Goal: Information Seeking & Learning: Learn about a topic

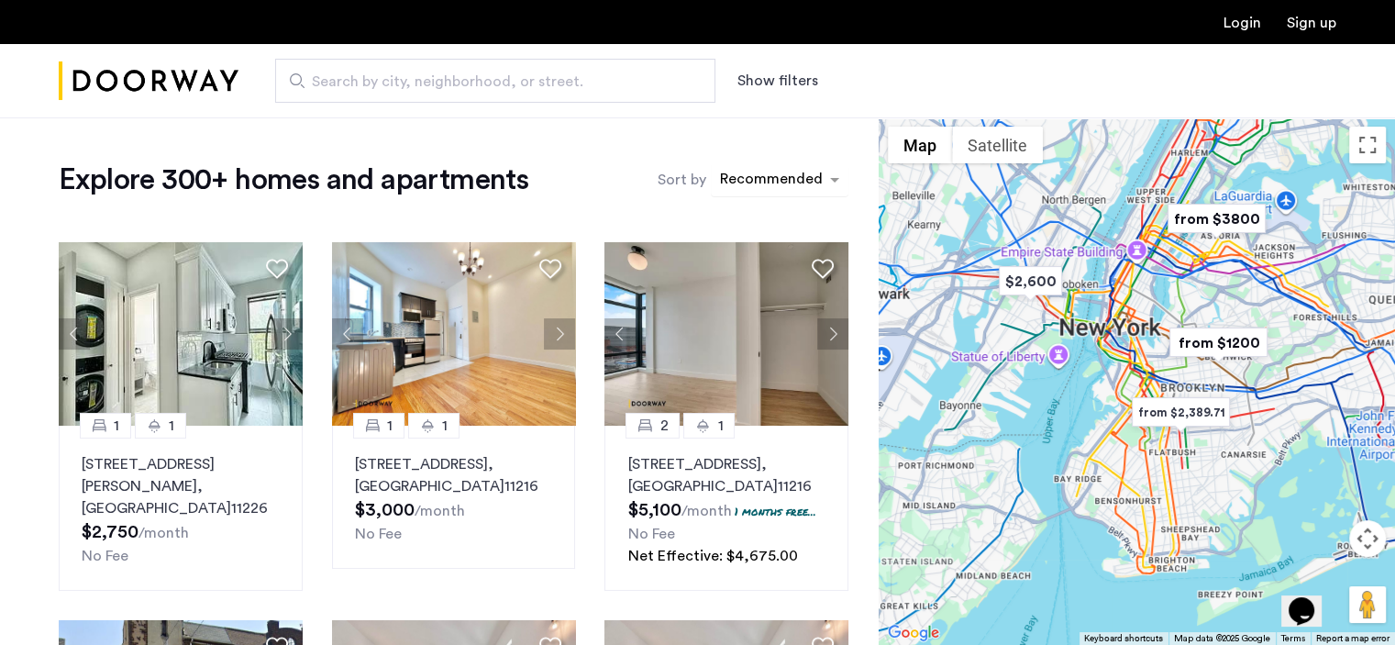
click at [762, 177] on div "sort-apartment" at bounding box center [771, 182] width 108 height 25
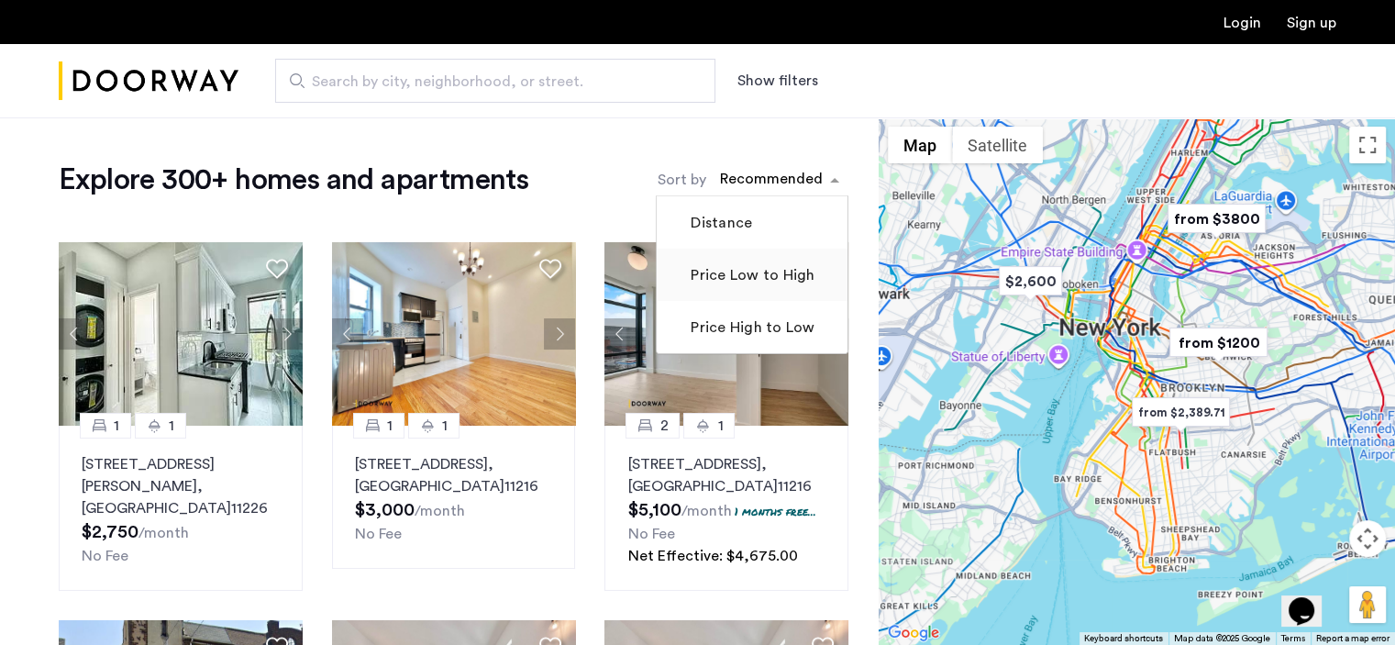
click at [703, 276] on label "Price Low to High" at bounding box center [750, 275] width 127 height 22
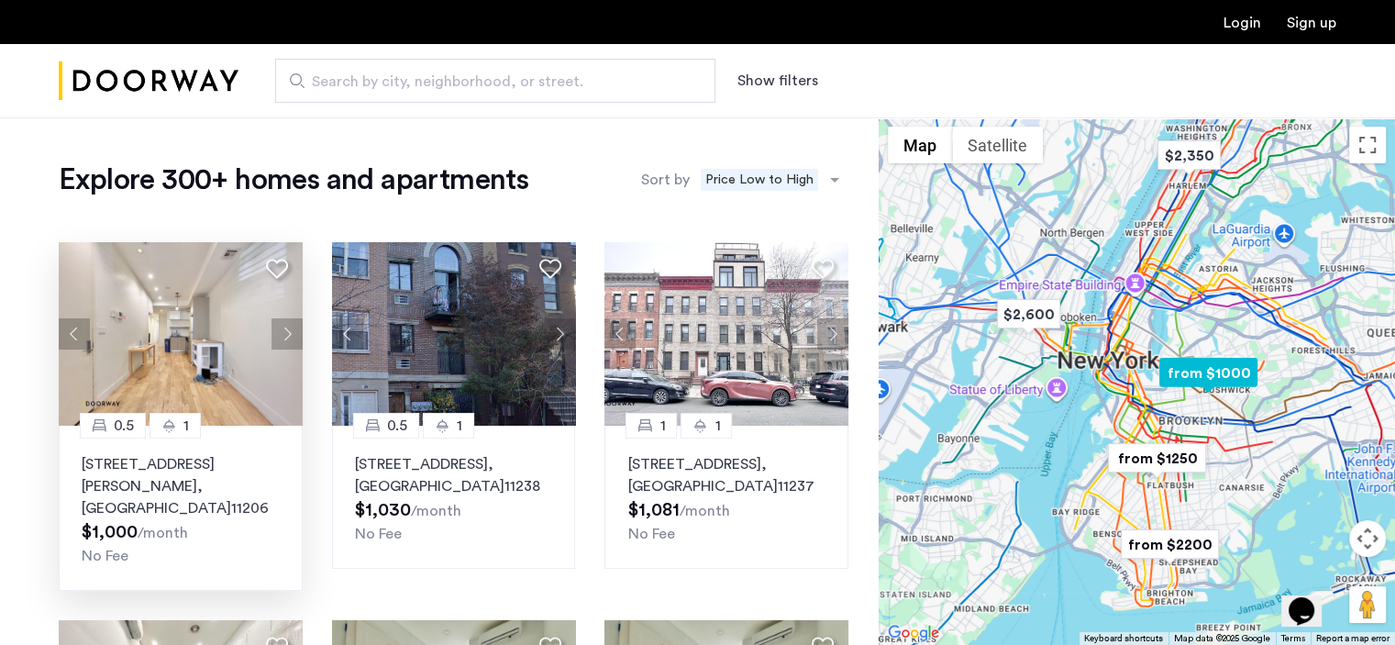
click at [257, 394] on img at bounding box center [181, 333] width 244 height 183
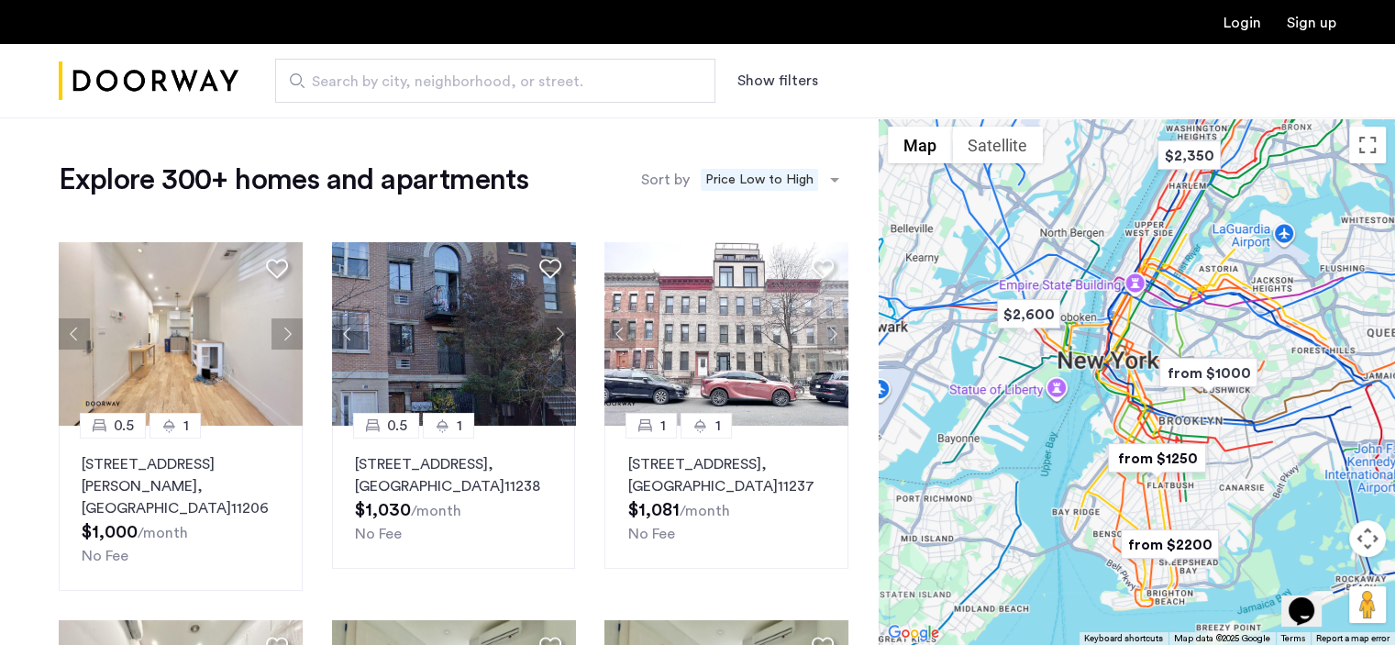
click at [761, 86] on button "Show filters" at bounding box center [777, 81] width 81 height 22
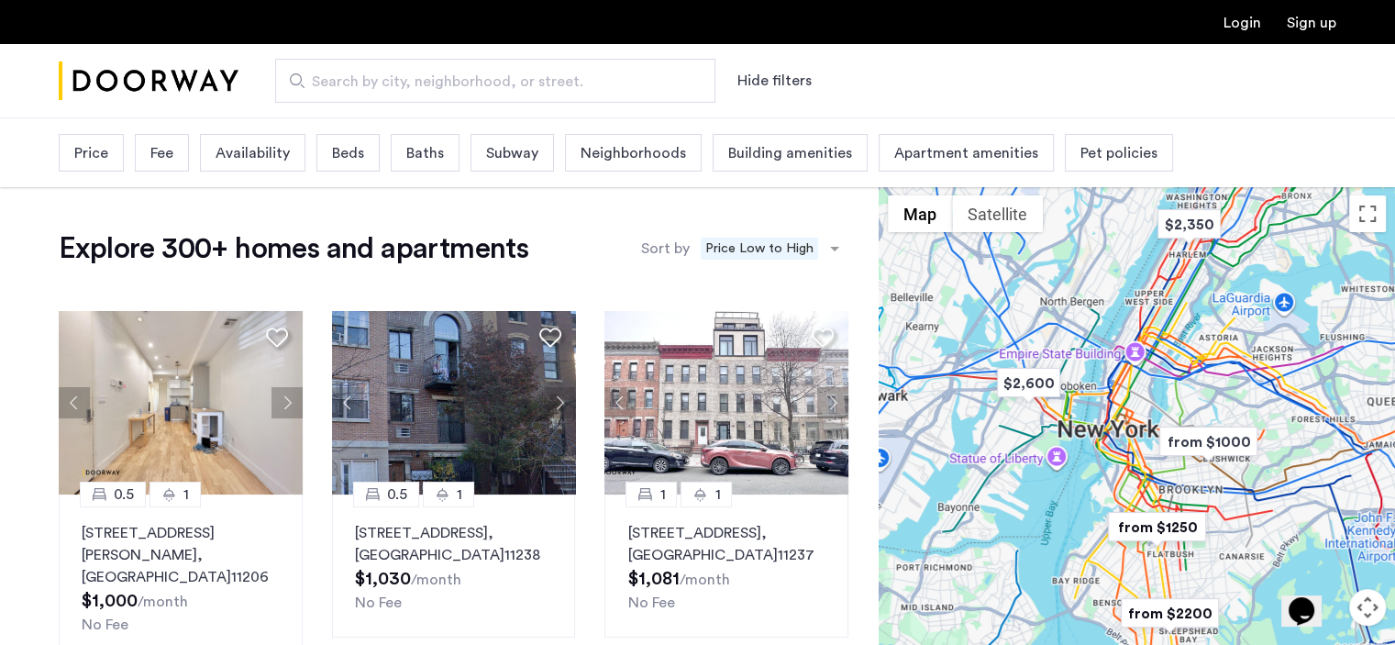
click at [405, 169] on div "Baths" at bounding box center [425, 153] width 69 height 38
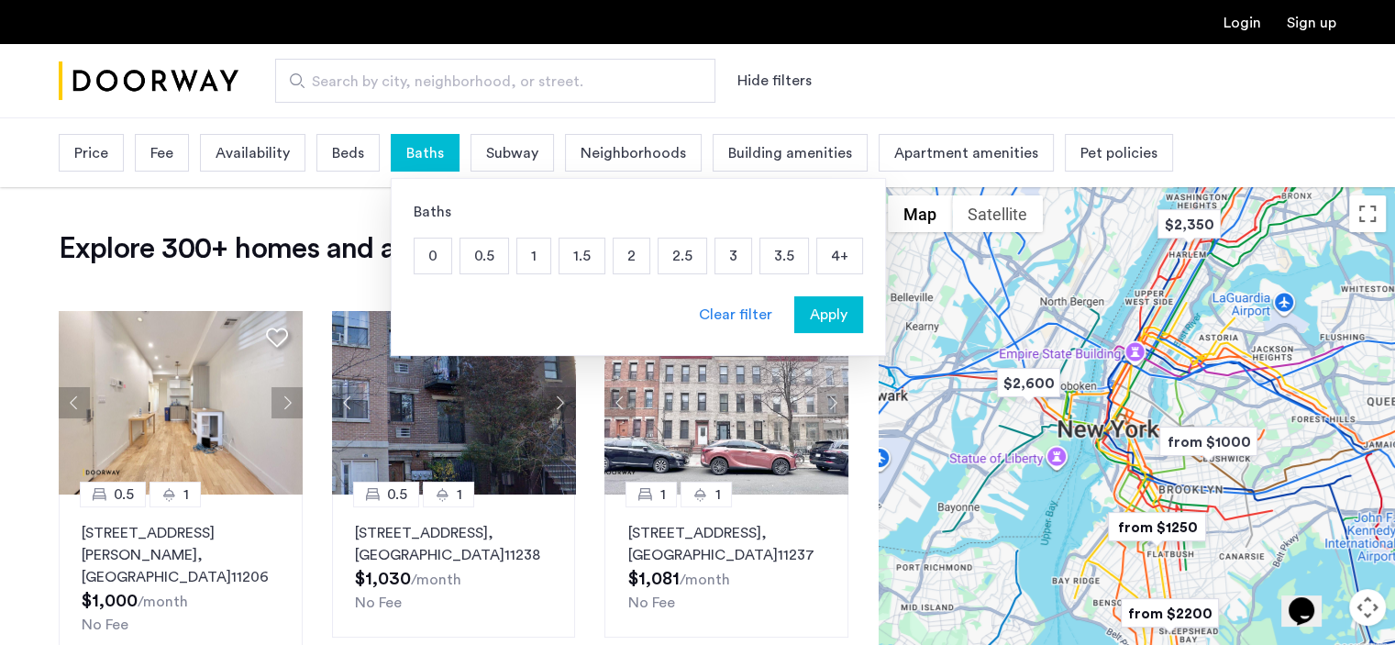
click at [371, 149] on div "Beds" at bounding box center [347, 153] width 63 height 38
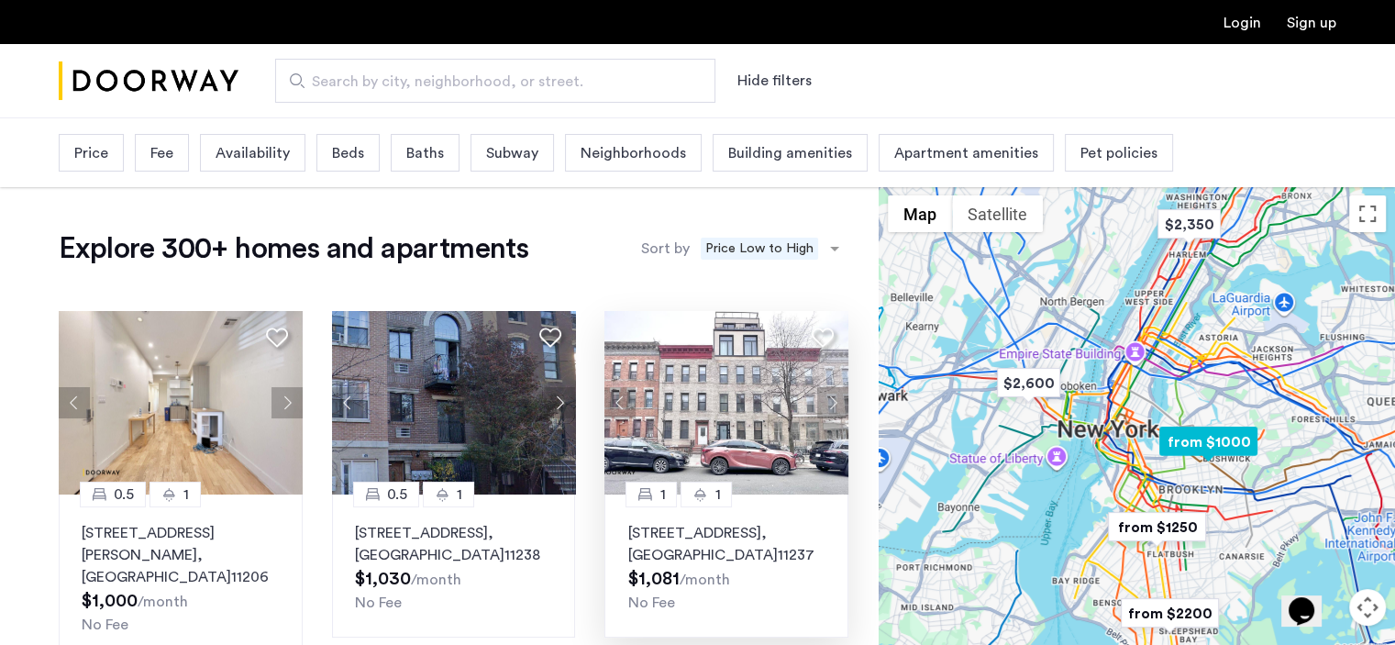
click at [830, 397] on button "Next apartment" at bounding box center [832, 402] width 31 height 31
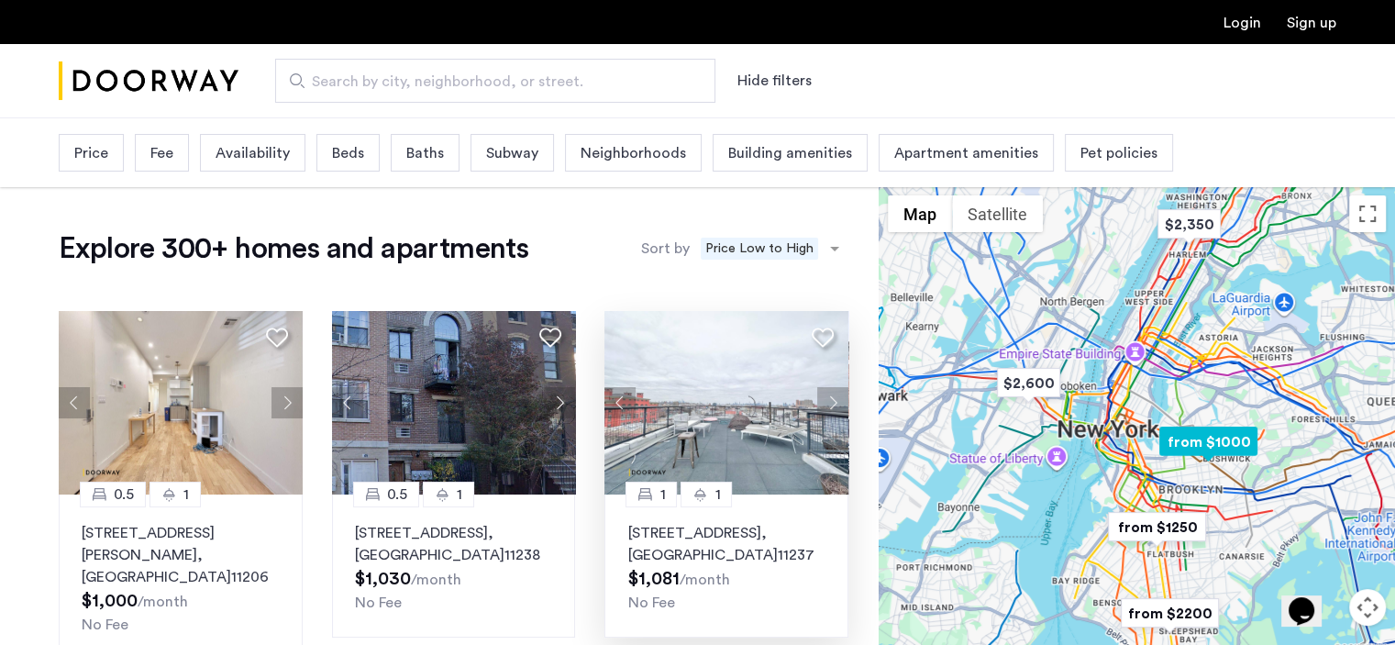
click at [830, 397] on button "Next apartment" at bounding box center [832, 402] width 31 height 31
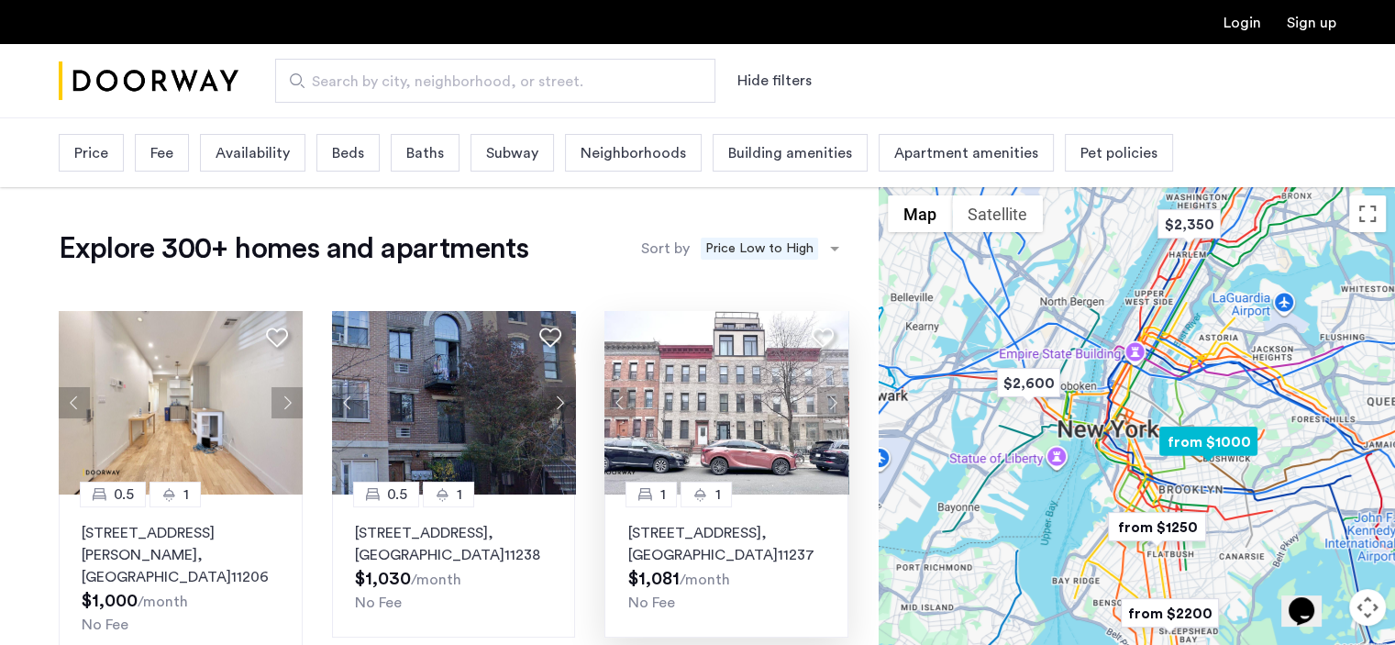
click at [830, 397] on button "Next apartment" at bounding box center [832, 402] width 31 height 31
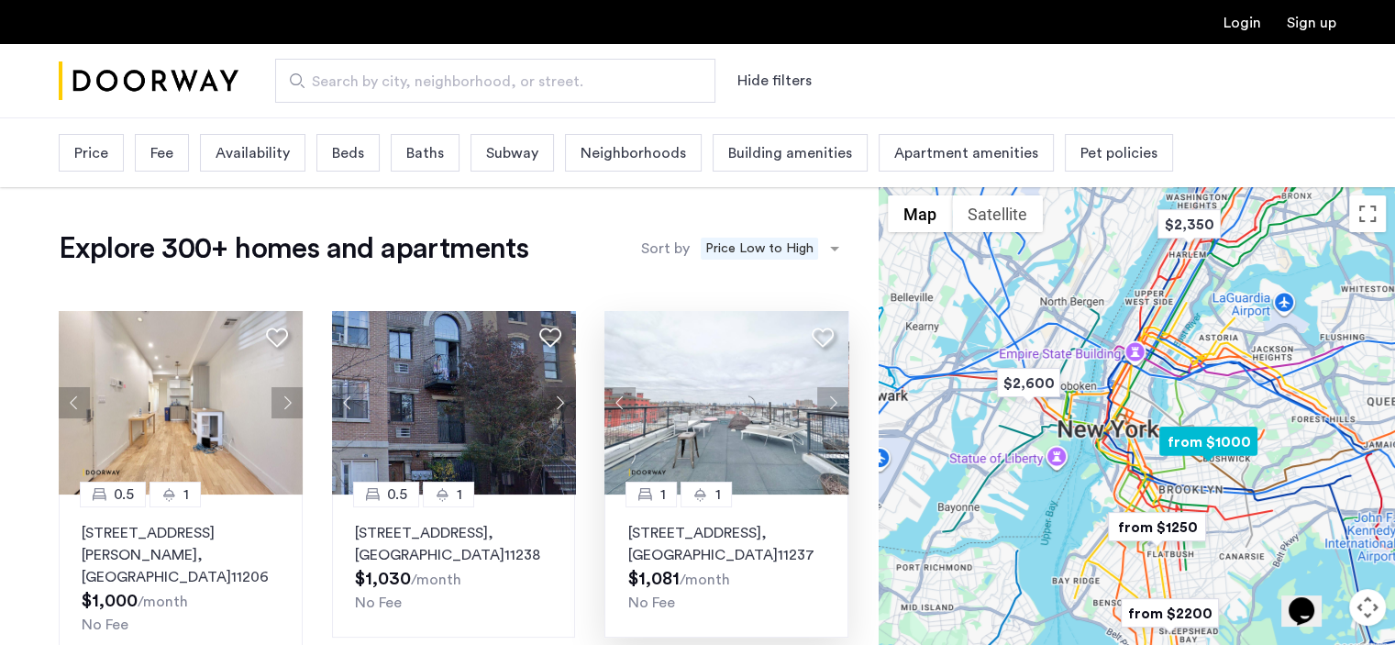
click at [830, 397] on button "Next apartment" at bounding box center [832, 402] width 31 height 31
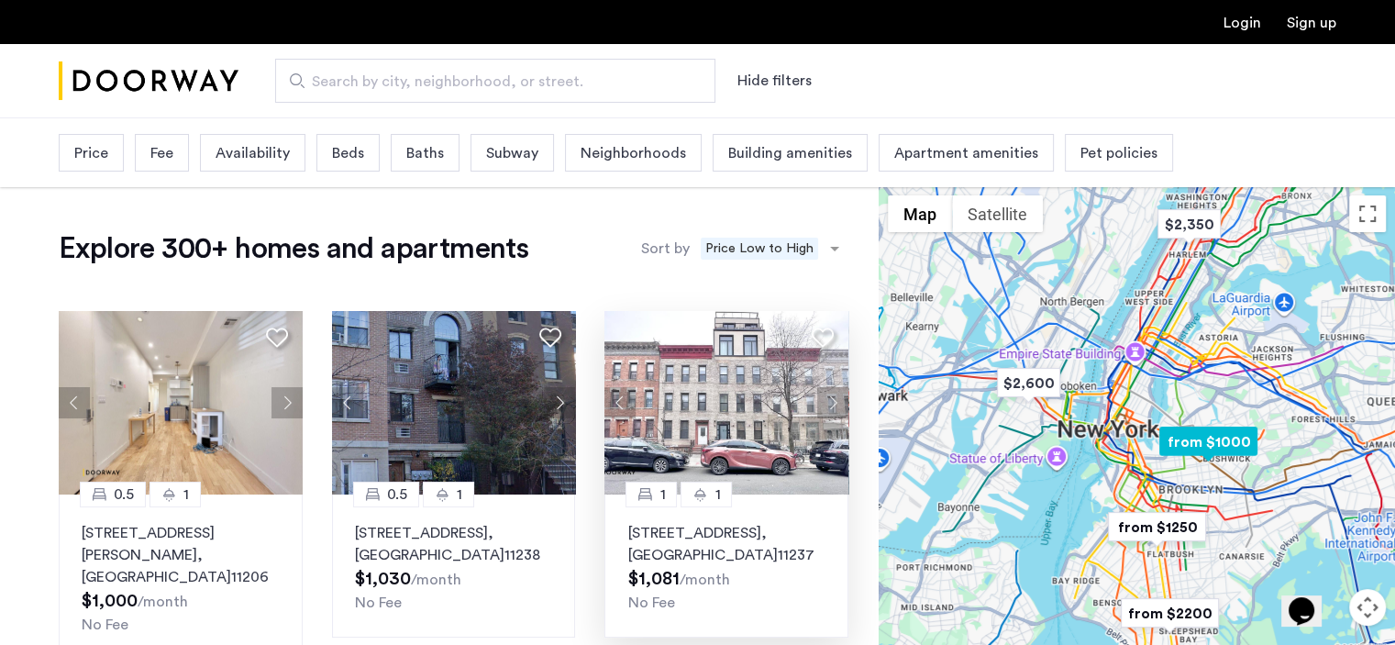
click at [830, 397] on button "Next apartment" at bounding box center [832, 402] width 31 height 31
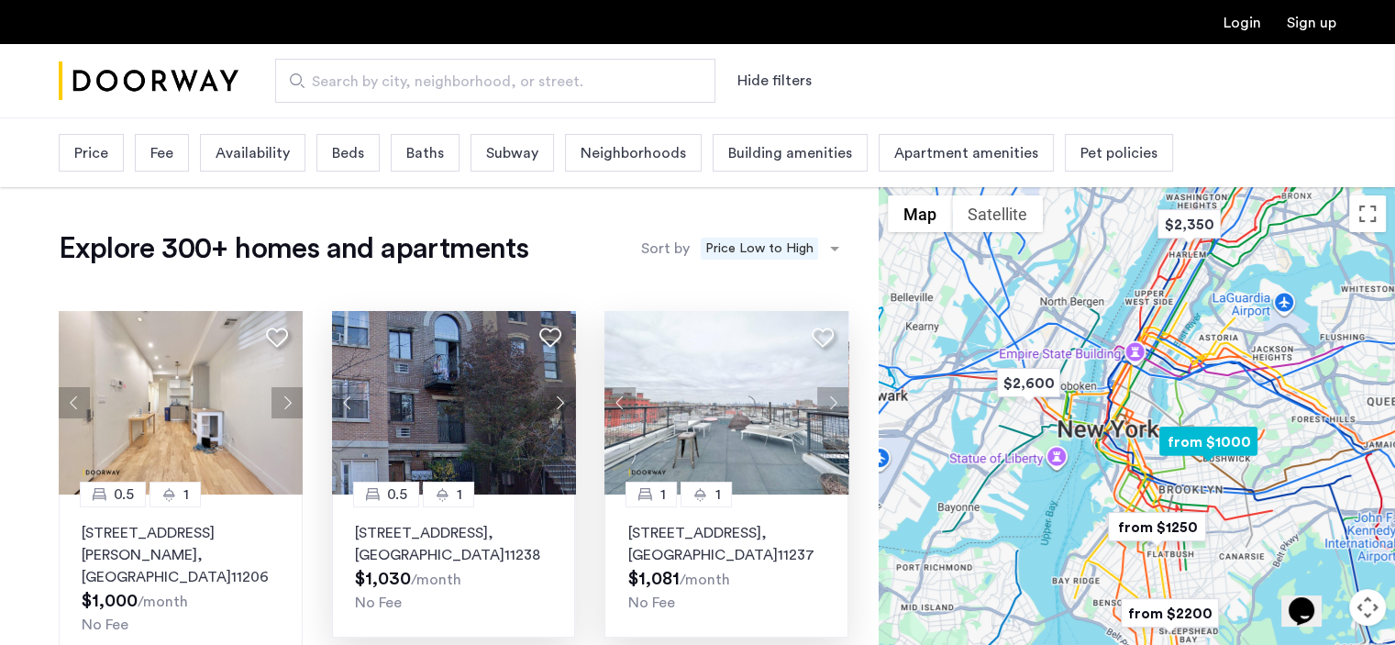
click at [506, 400] on img at bounding box center [454, 402] width 244 height 183
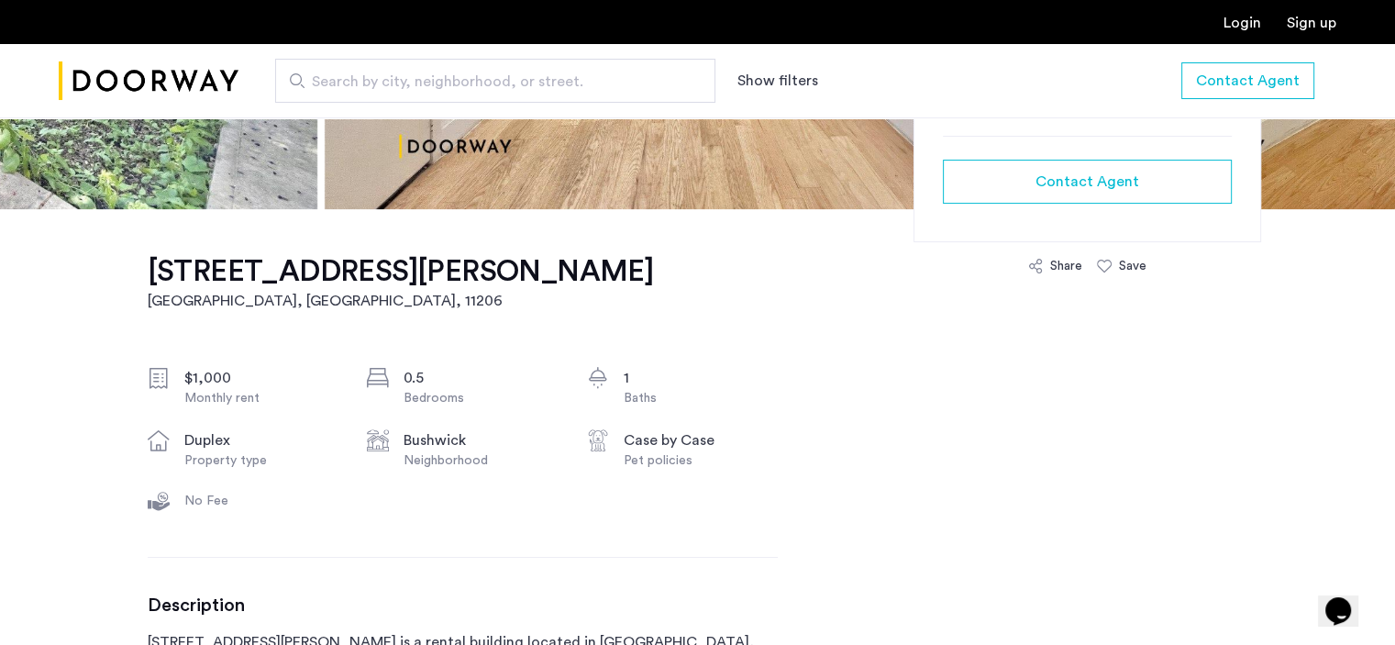
scroll to position [825, 0]
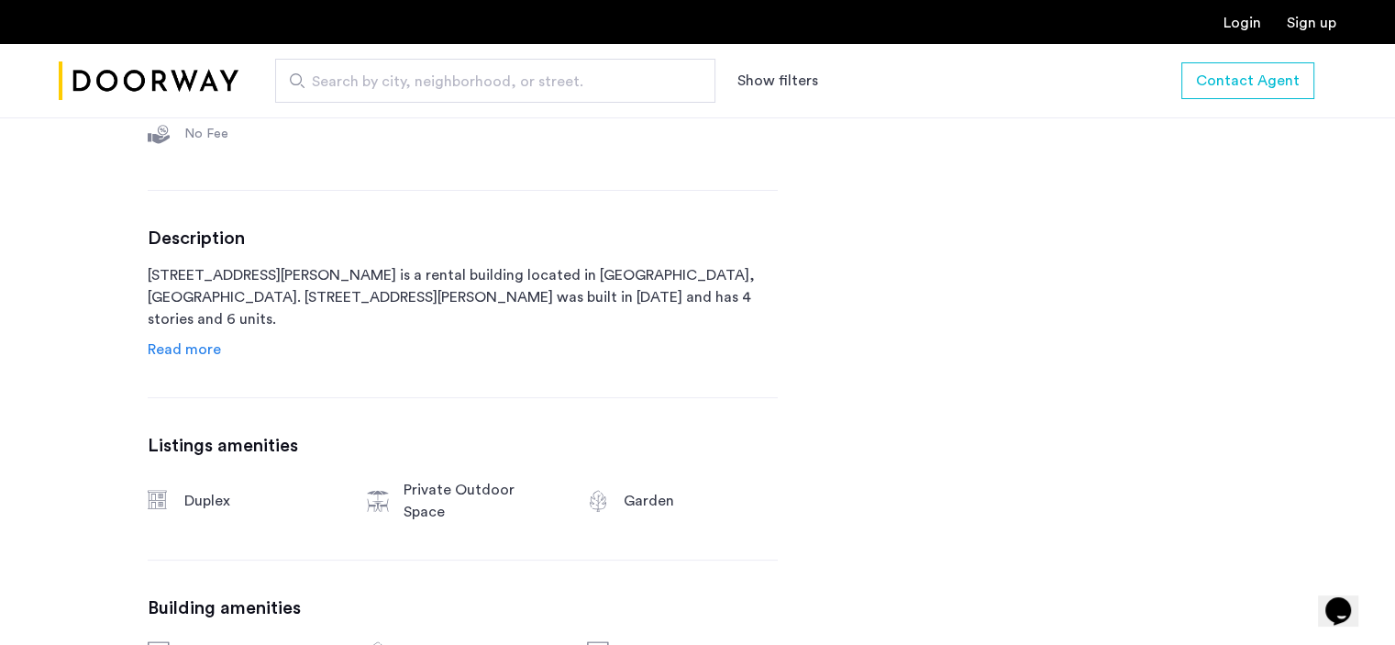
click at [177, 342] on span "Read more" at bounding box center [184, 349] width 73 height 15
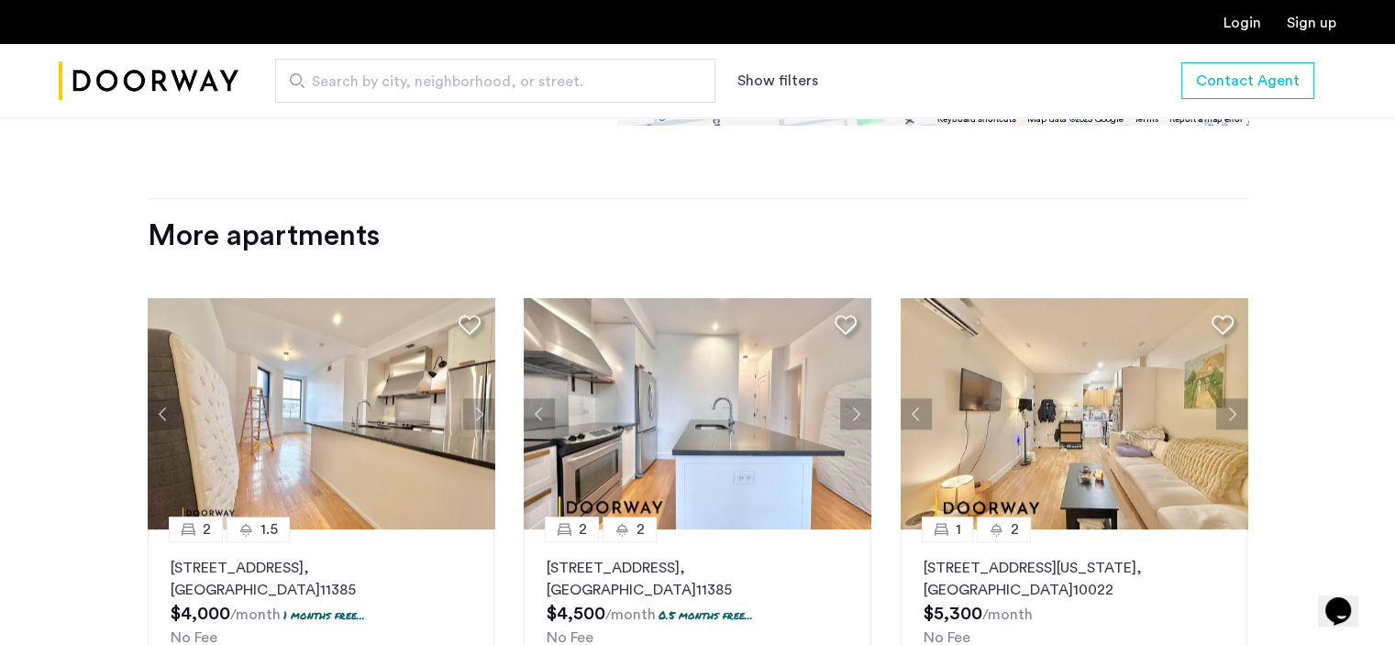
scroll to position [2293, 0]
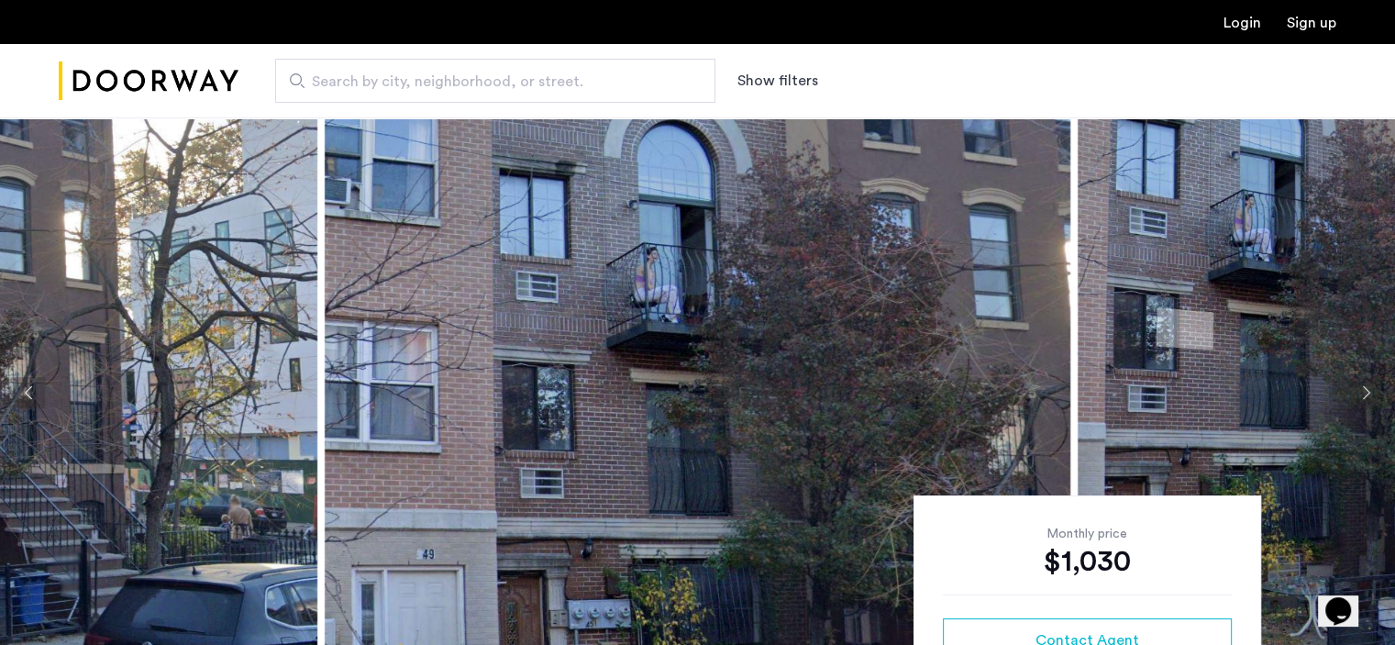
click at [1352, 398] on button "Next apartment" at bounding box center [1365, 392] width 31 height 31
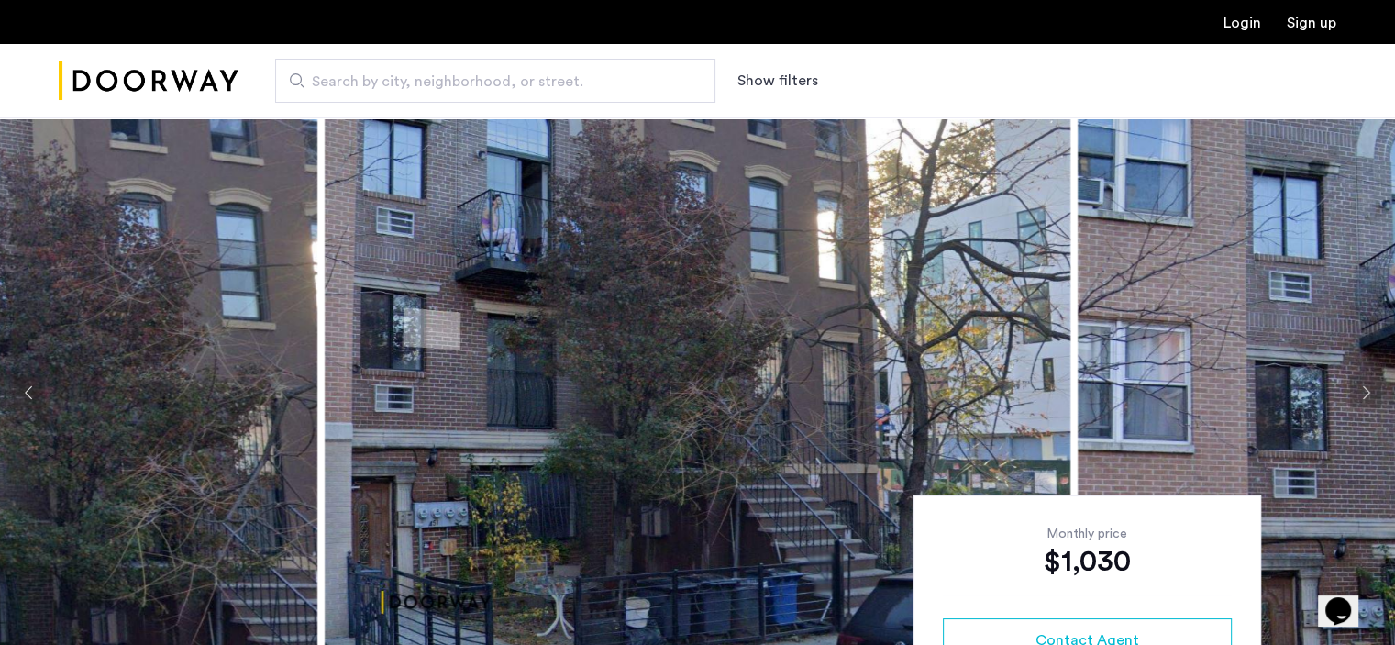
click at [1352, 398] on button "Next apartment" at bounding box center [1365, 392] width 31 height 31
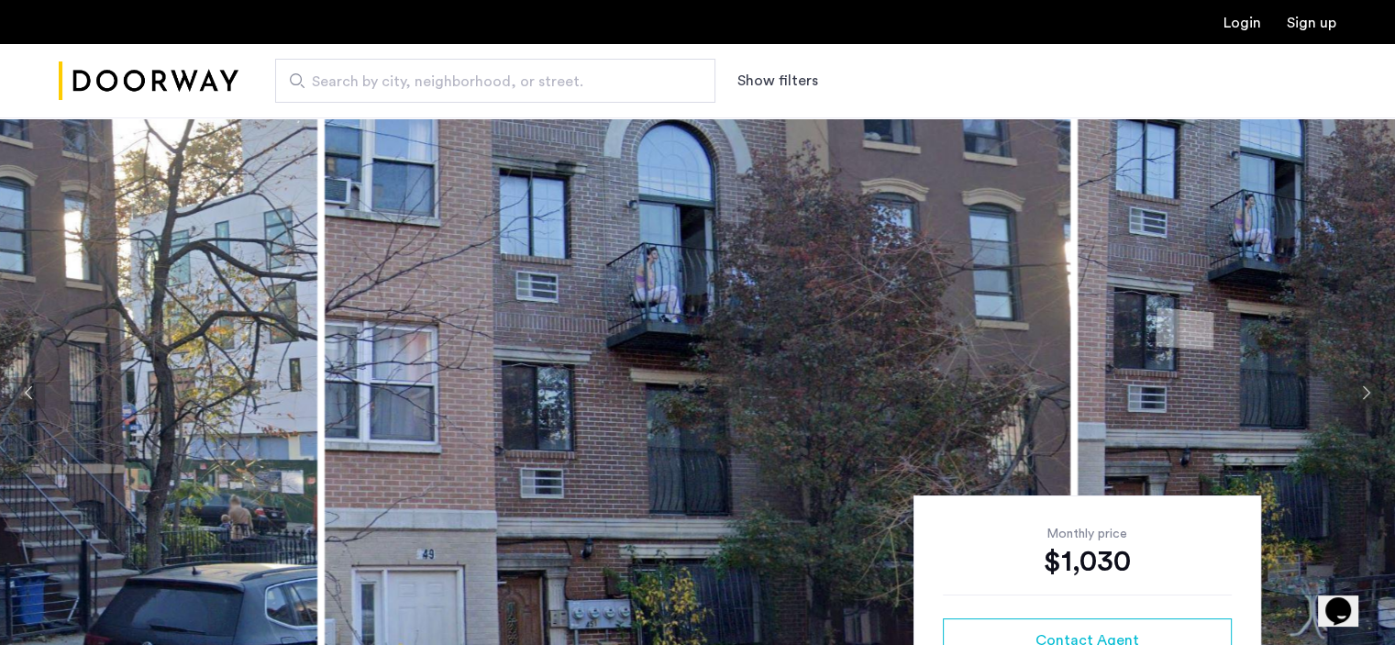
click at [1352, 398] on button "Next apartment" at bounding box center [1365, 392] width 31 height 31
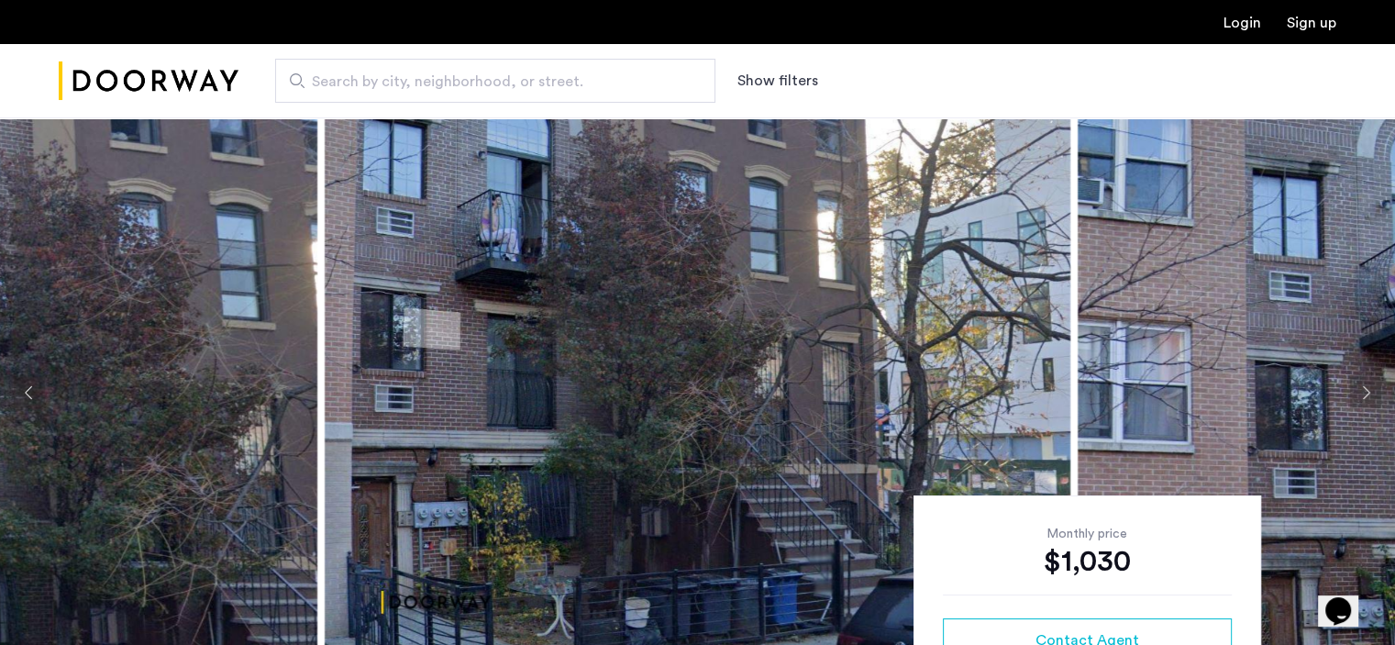
click at [1352, 398] on button "Next apartment" at bounding box center [1365, 392] width 31 height 31
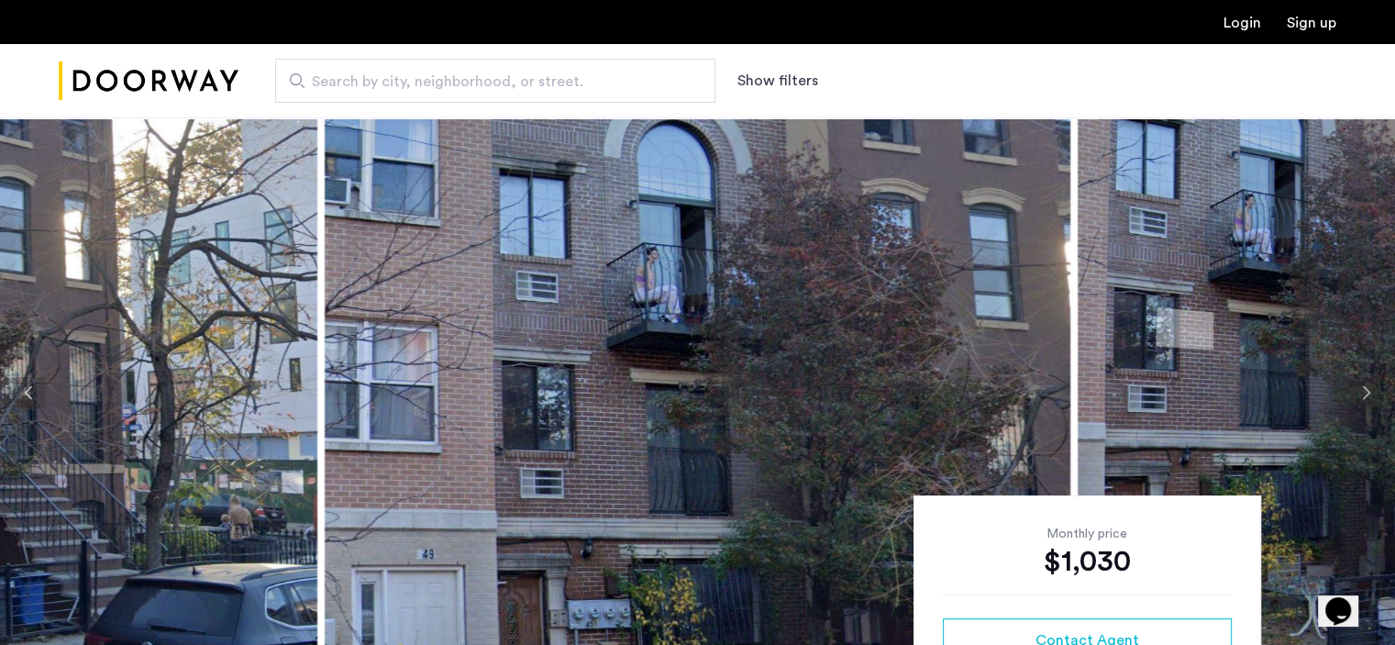
click at [1352, 398] on button "Next apartment" at bounding box center [1365, 392] width 31 height 31
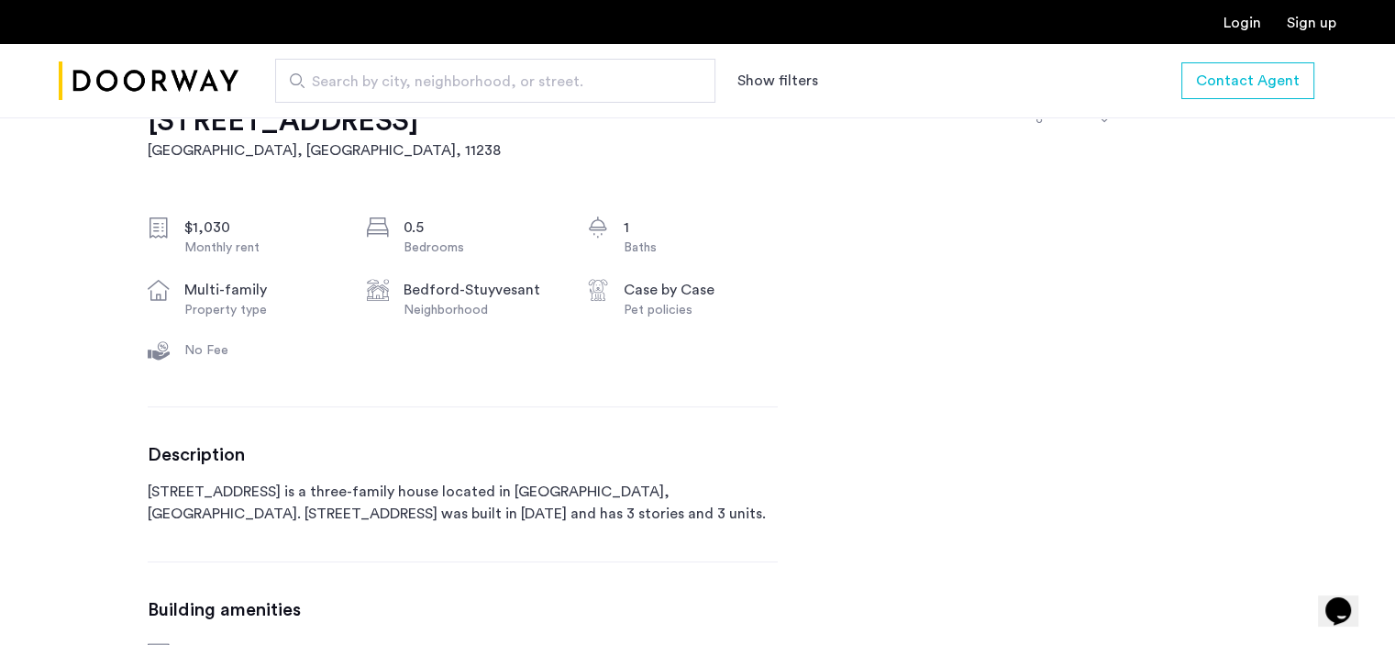
scroll to position [642, 0]
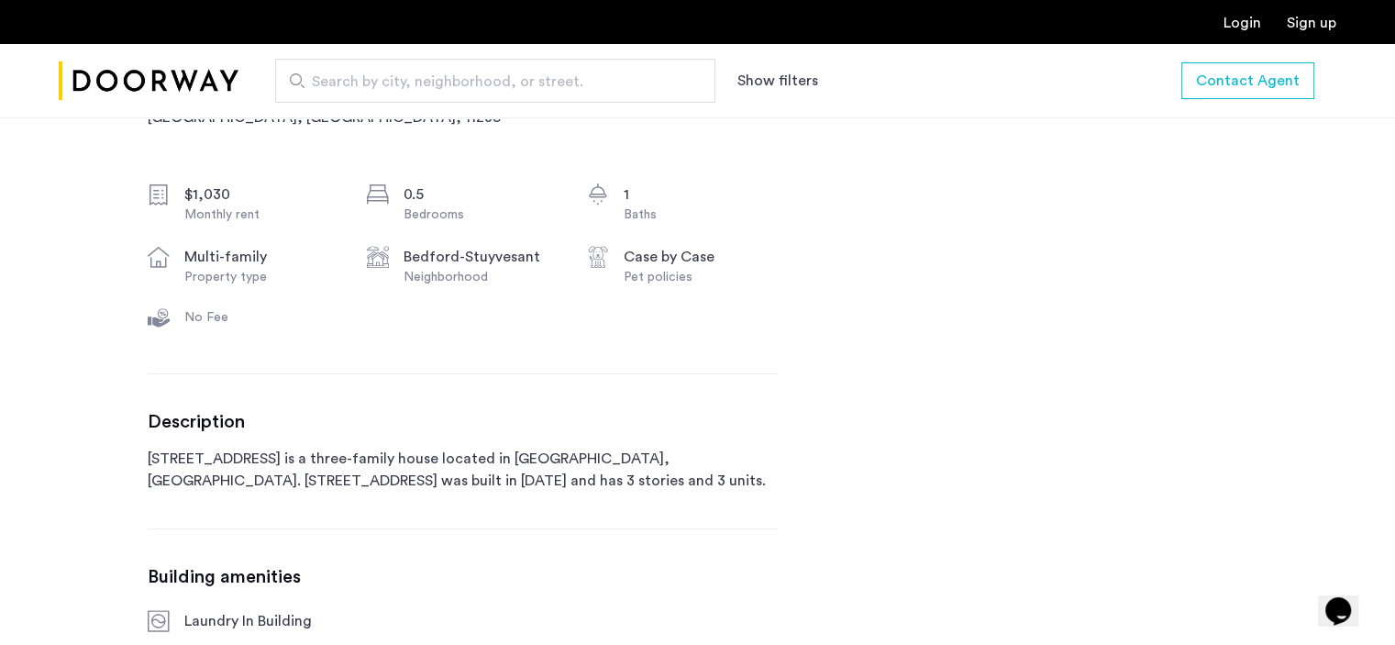
click at [799, 72] on button "Show filters" at bounding box center [777, 81] width 81 height 22
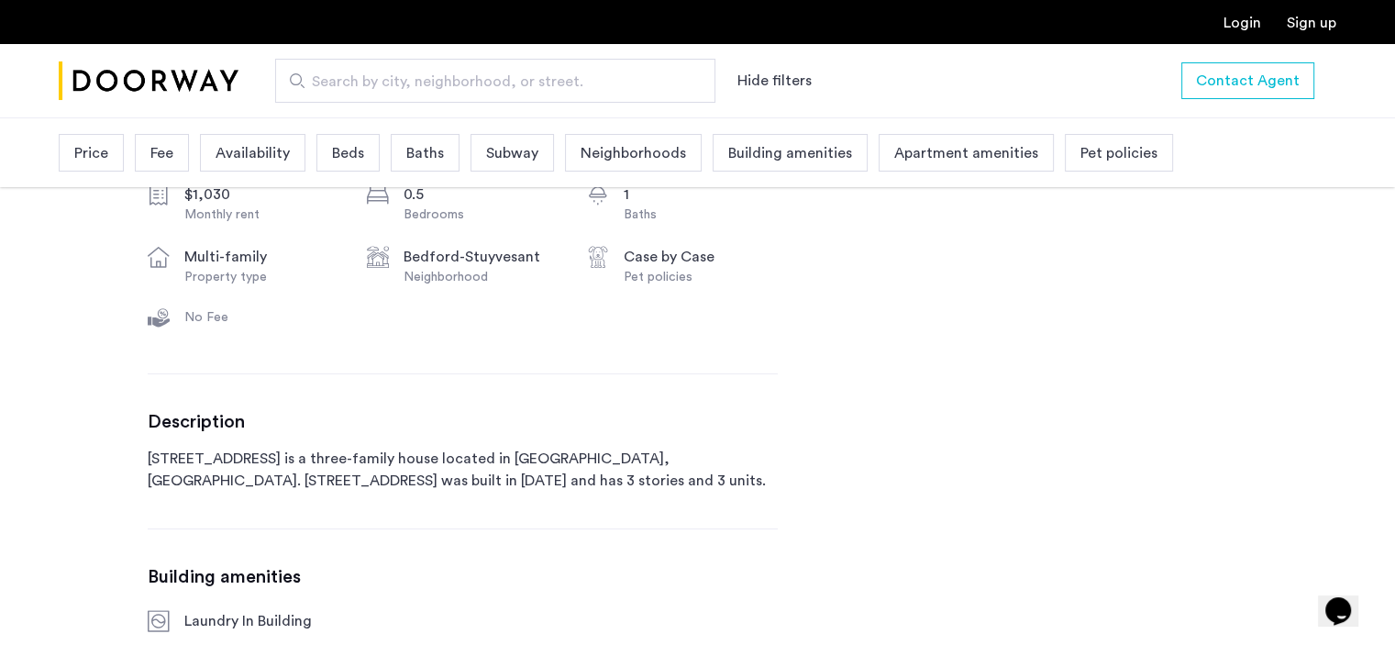
click at [1083, 153] on span "Pet policies" at bounding box center [1118, 153] width 77 height 22
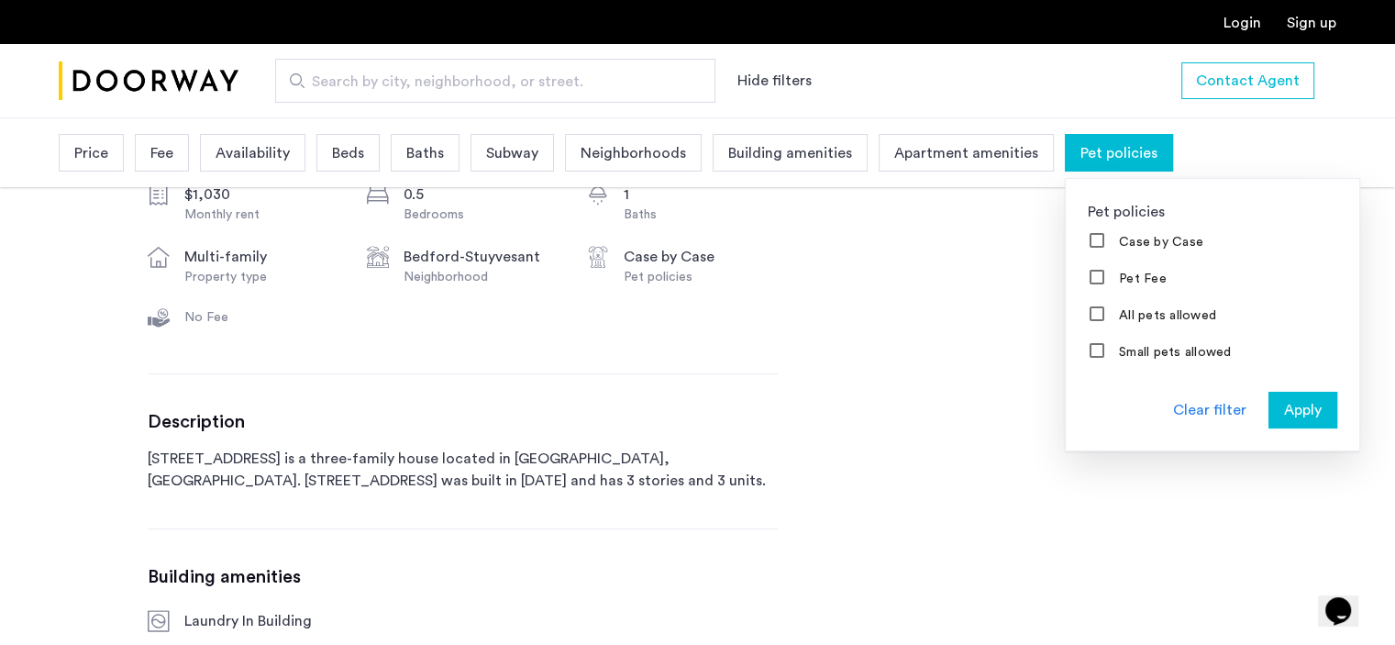
click at [919, 160] on span "Apartment amenities" at bounding box center [966, 153] width 144 height 22
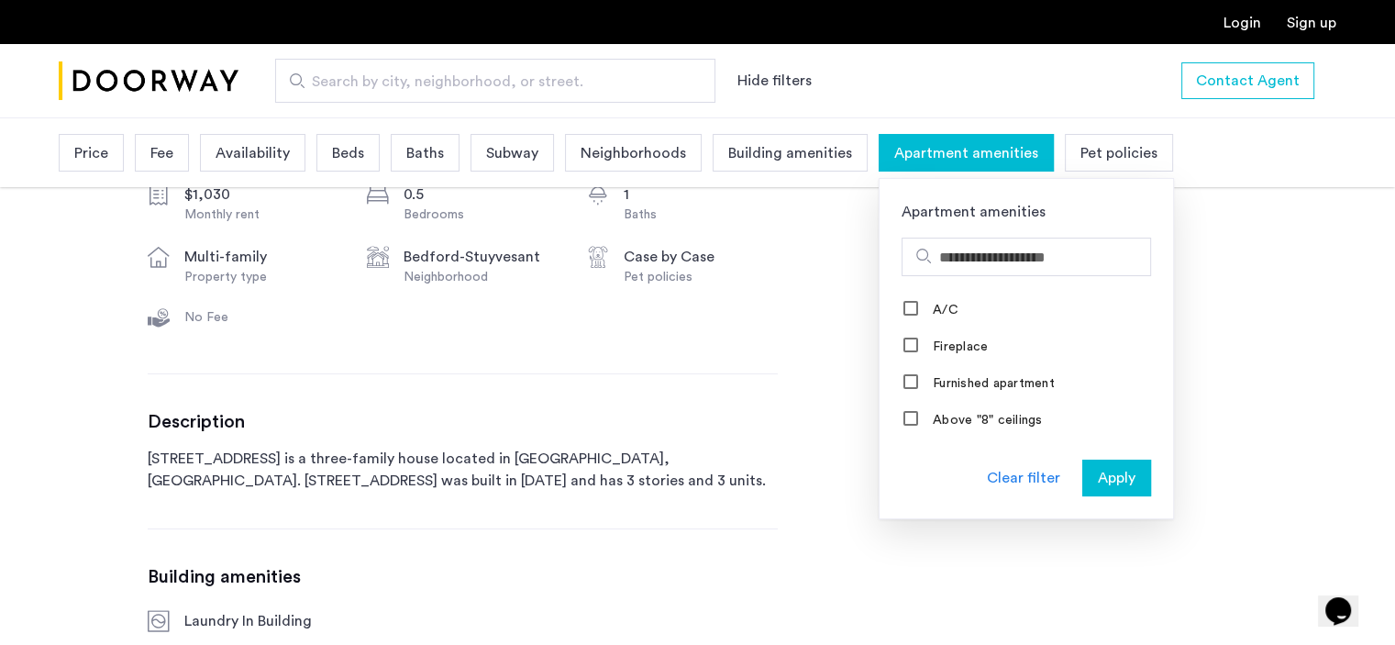
click at [396, 161] on div "Baths" at bounding box center [425, 153] width 69 height 38
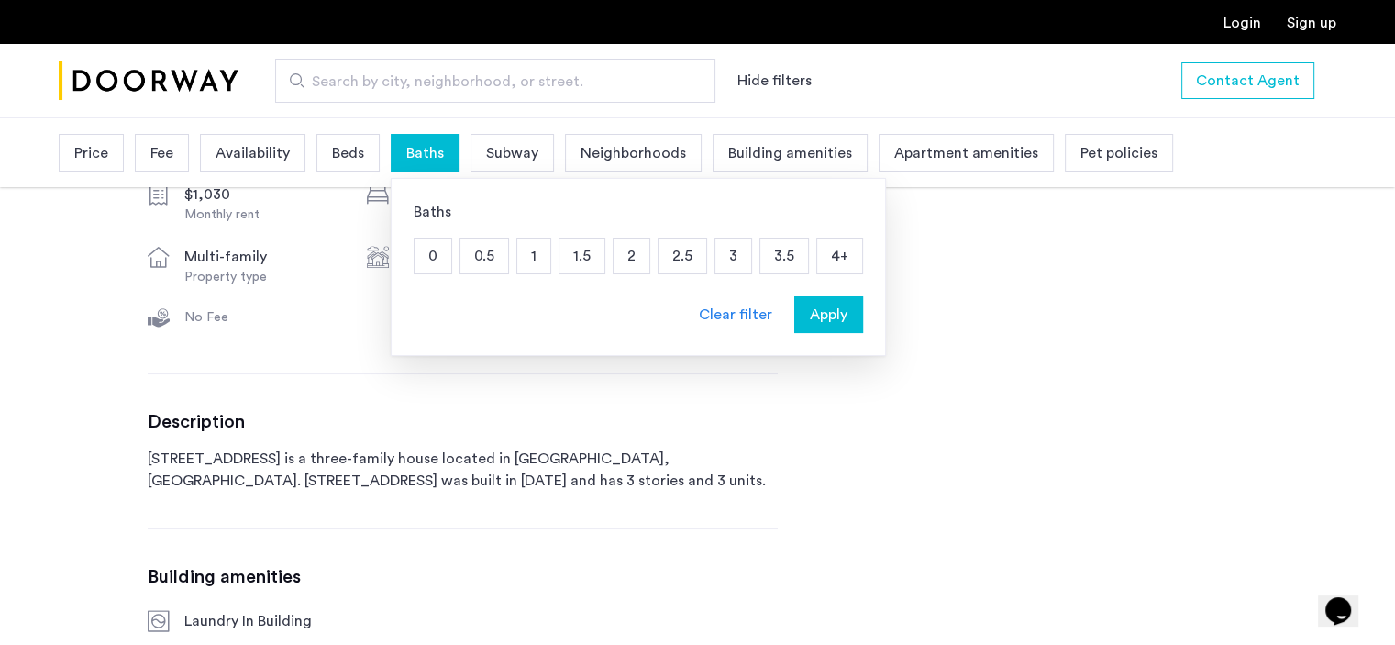
click at [539, 240] on p "1" at bounding box center [533, 255] width 33 height 35
click at [631, 256] on p "2" at bounding box center [632, 255] width 36 height 35
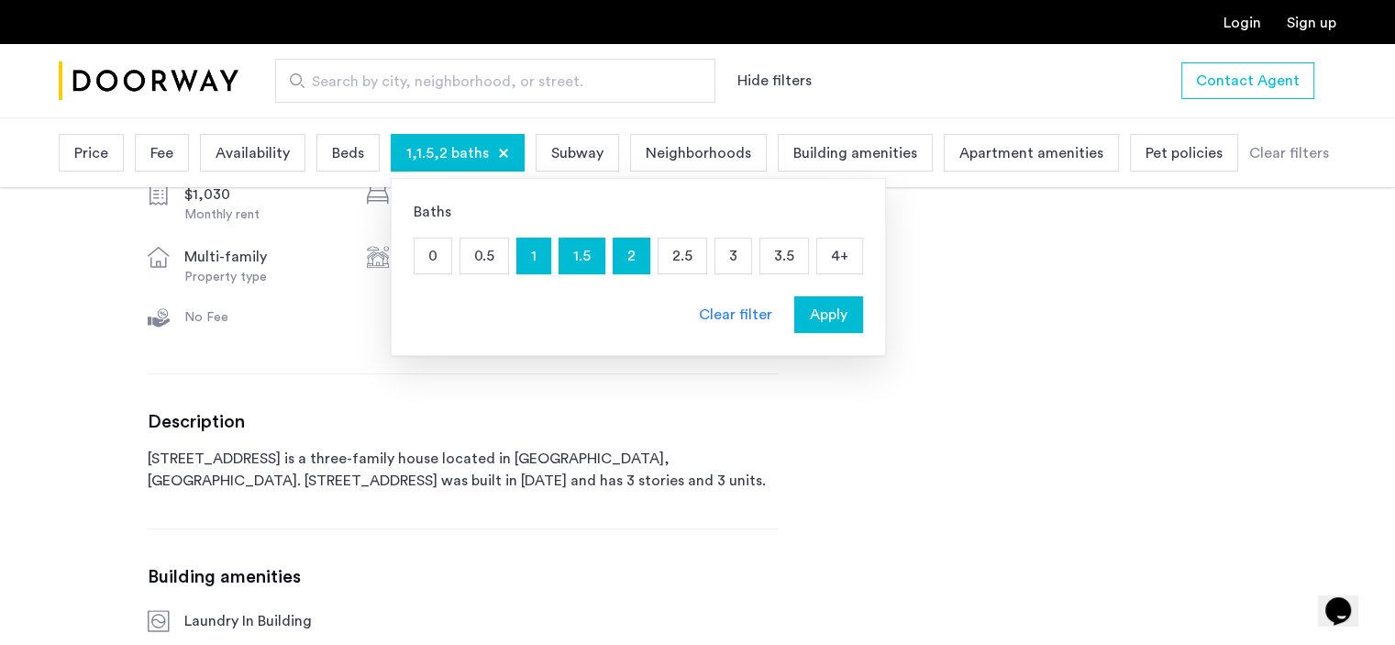
click at [327, 161] on div "Beds" at bounding box center [347, 153] width 63 height 38
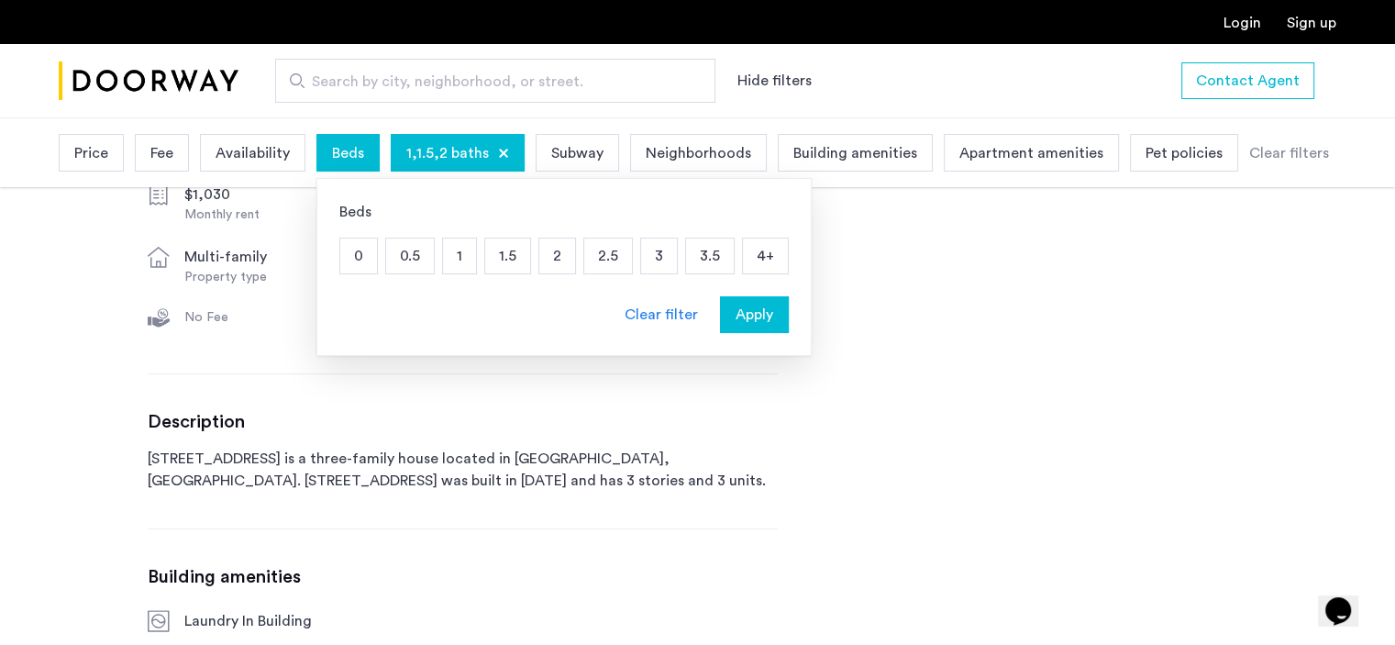
click at [499, 152] on div at bounding box center [503, 153] width 11 height 11
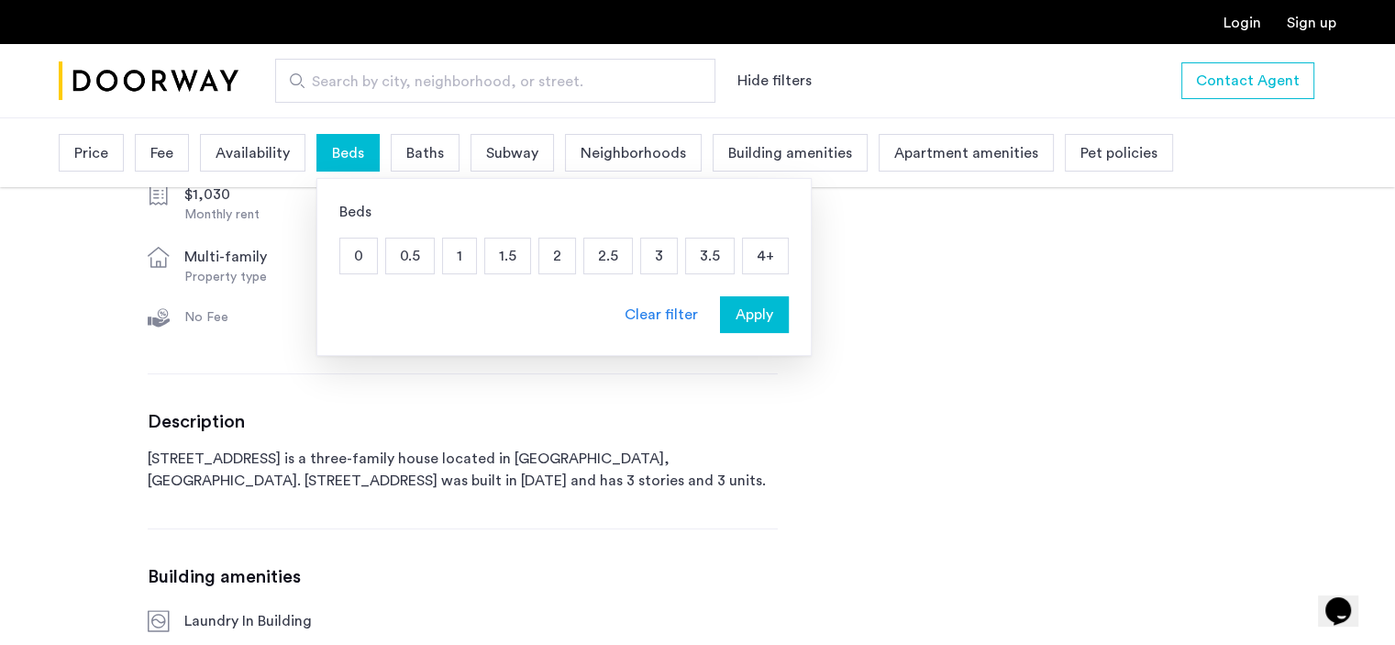
click at [463, 259] on p "1" at bounding box center [459, 255] width 33 height 35
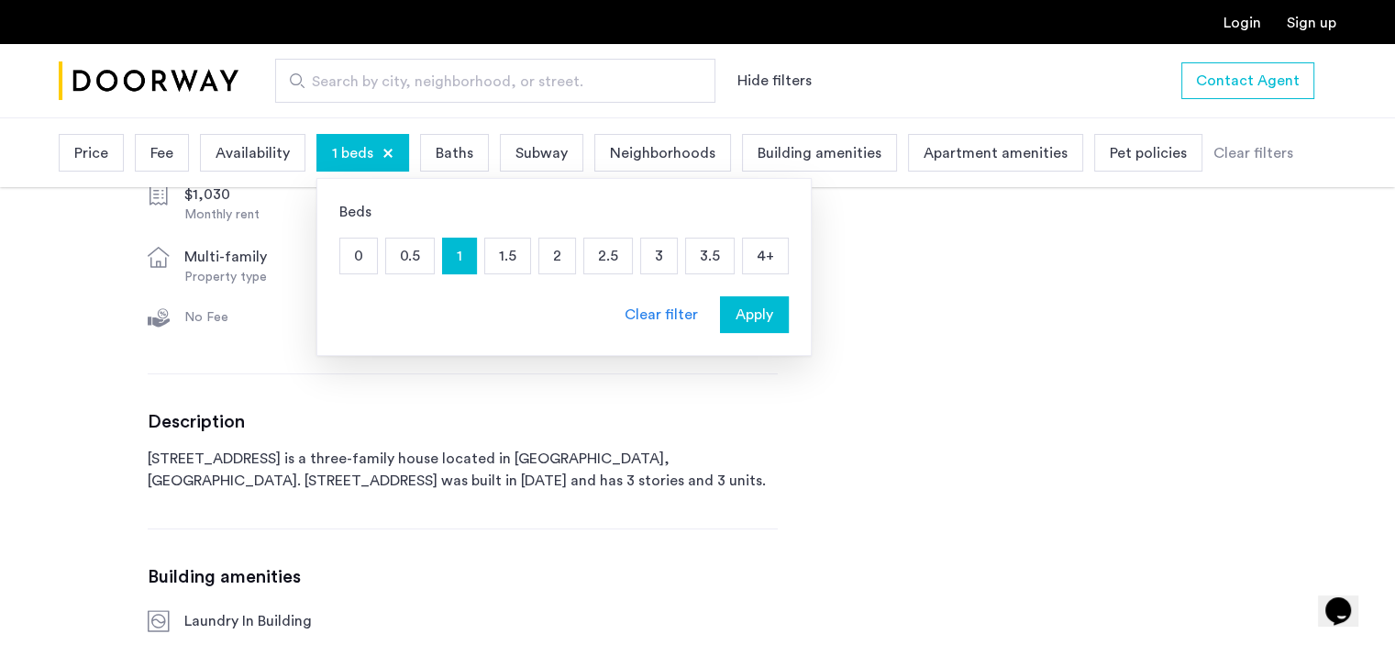
click at [551, 256] on p "2" at bounding box center [557, 255] width 36 height 35
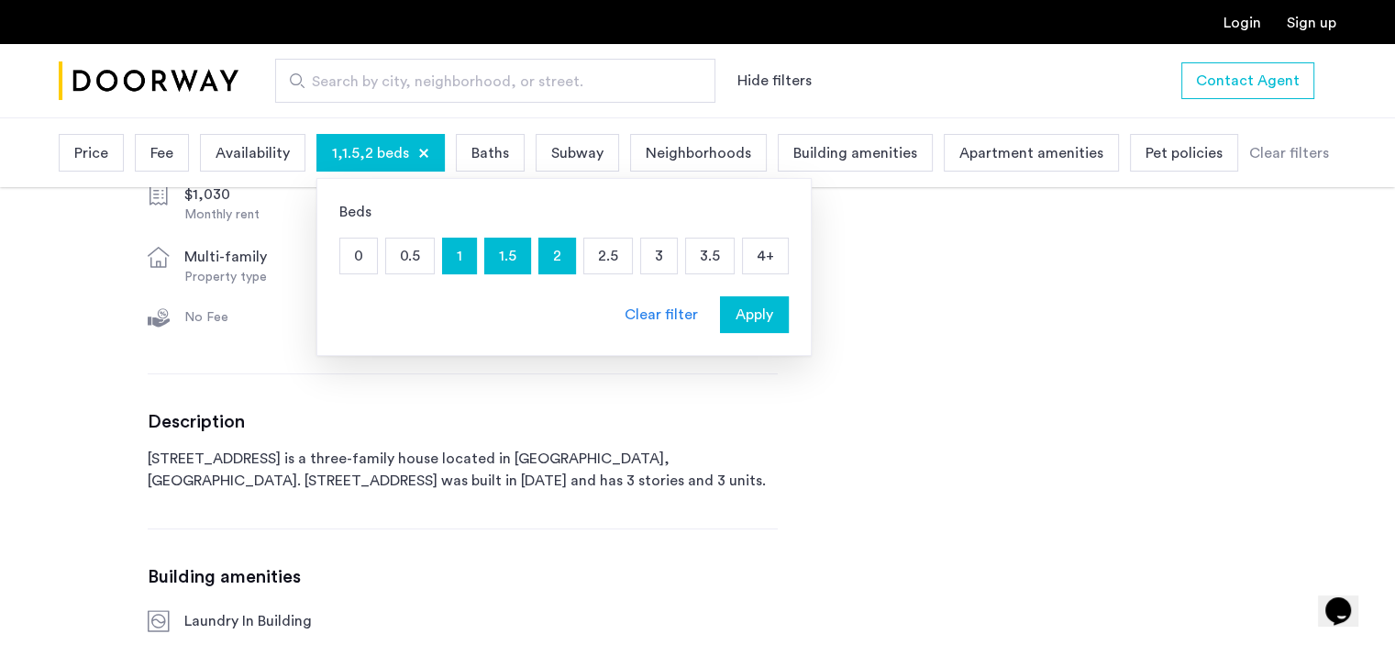
click at [752, 296] on button "Apply" at bounding box center [754, 314] width 69 height 37
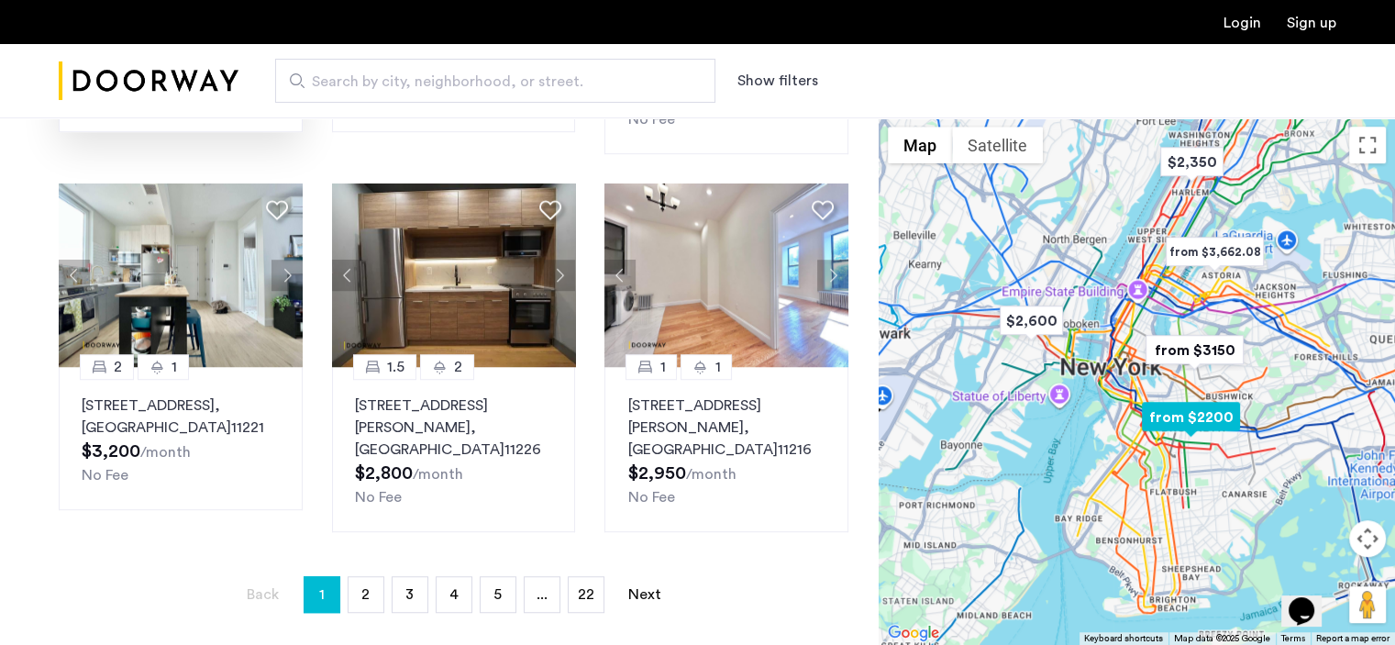
scroll to position [1284, 0]
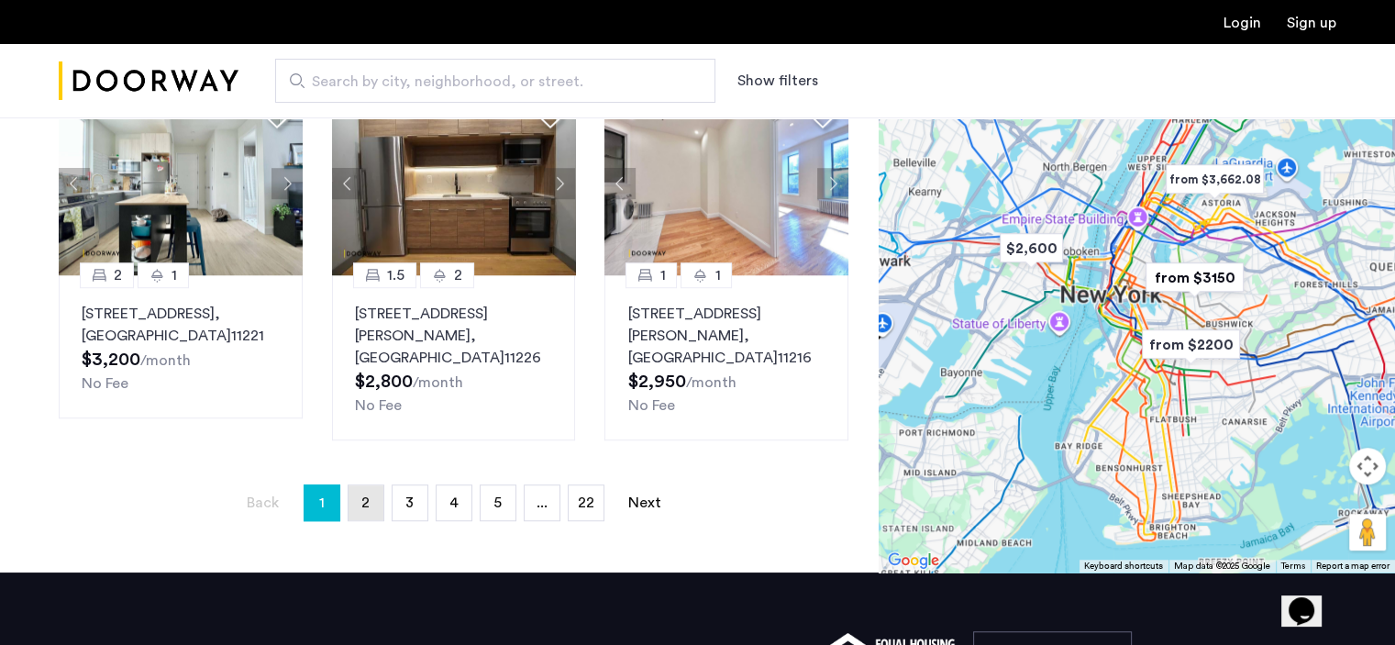
click at [350, 485] on link "page 2" at bounding box center [366, 502] width 35 height 35
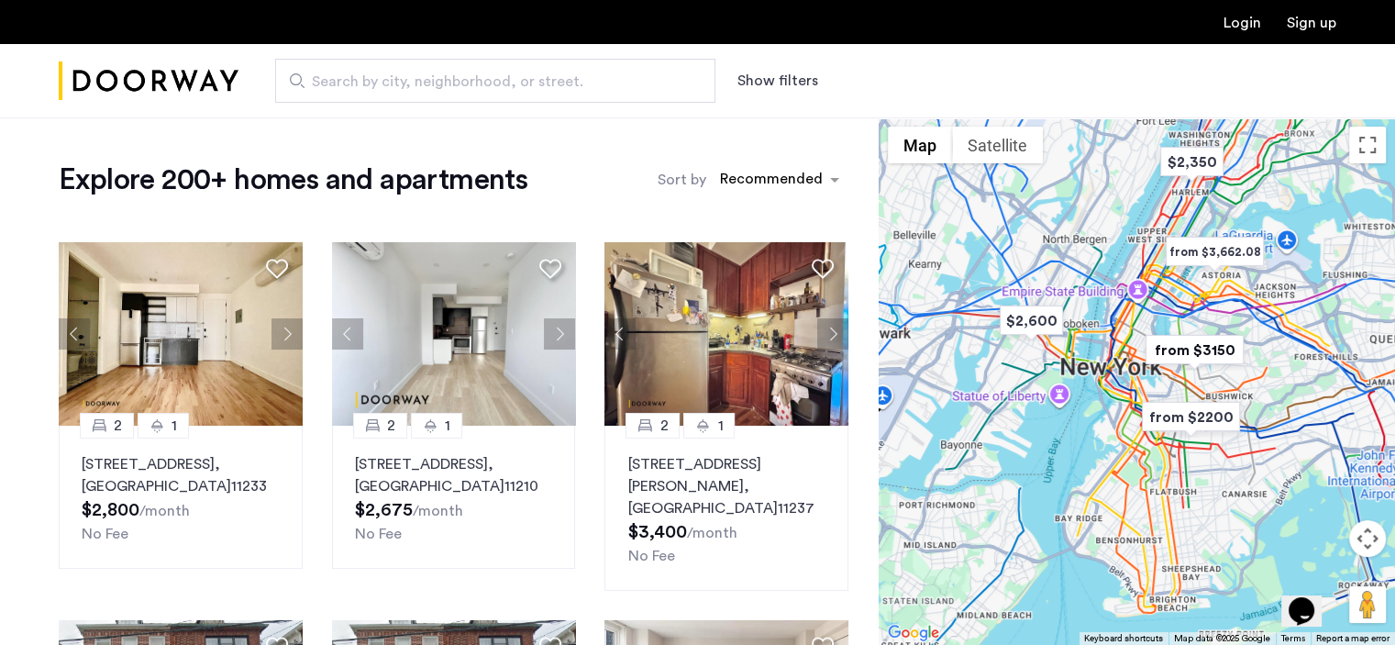
click at [693, 182] on label "Sort by" at bounding box center [682, 180] width 49 height 22
click at [720, 182] on input "Sort by" at bounding box center [720, 182] width 0 height 13
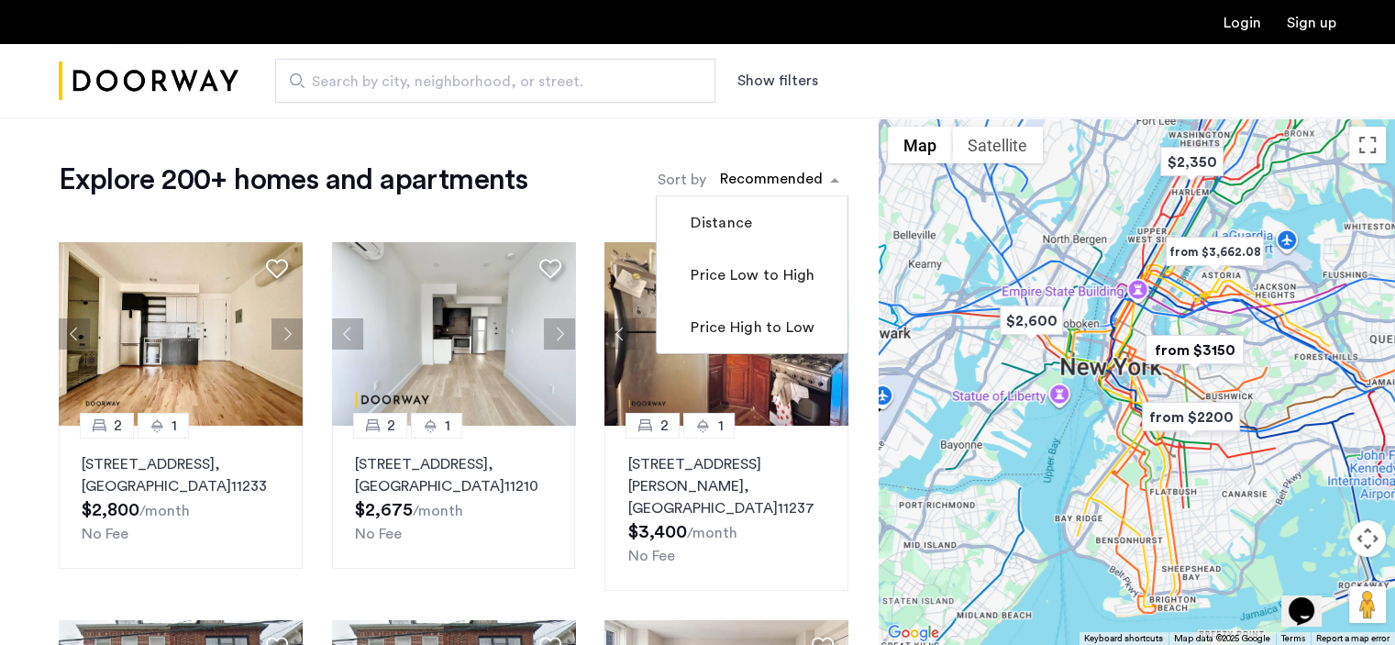
click at [733, 178] on div "sort-apartment" at bounding box center [771, 182] width 108 height 25
click at [755, 283] on label "Price Low to High" at bounding box center [750, 275] width 127 height 22
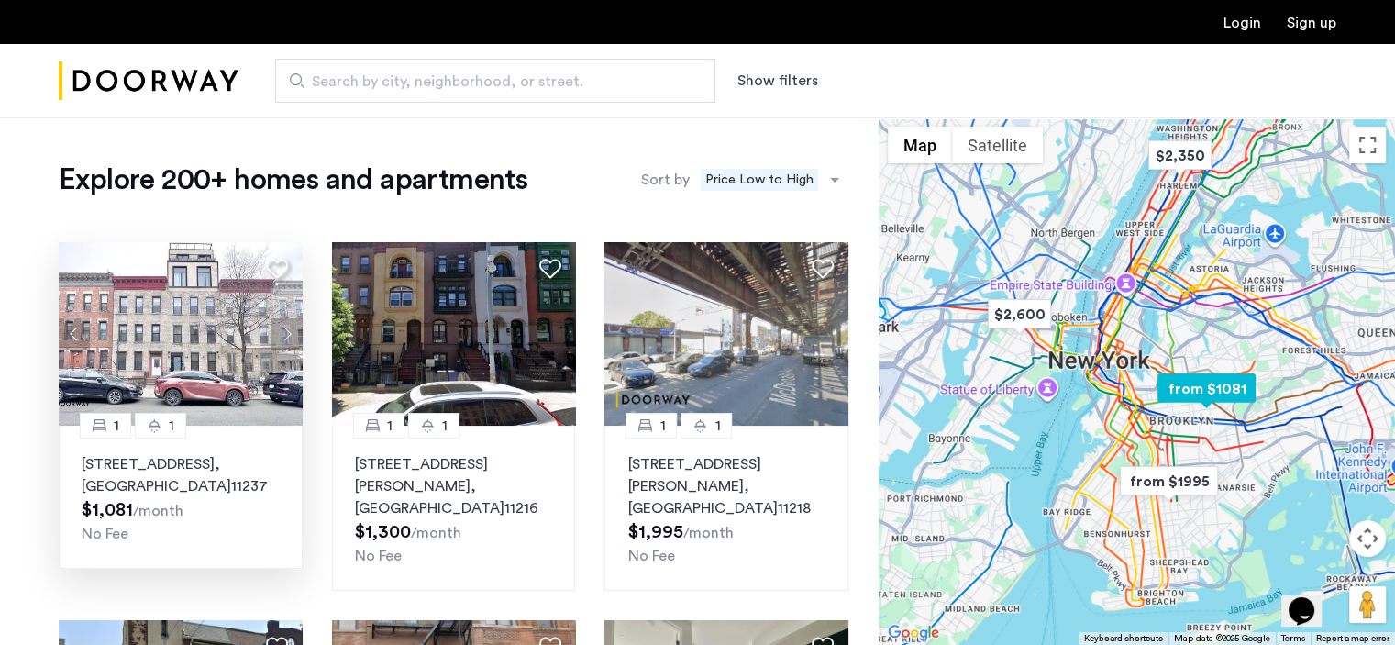
click at [279, 334] on button "Next apartment" at bounding box center [286, 333] width 31 height 31
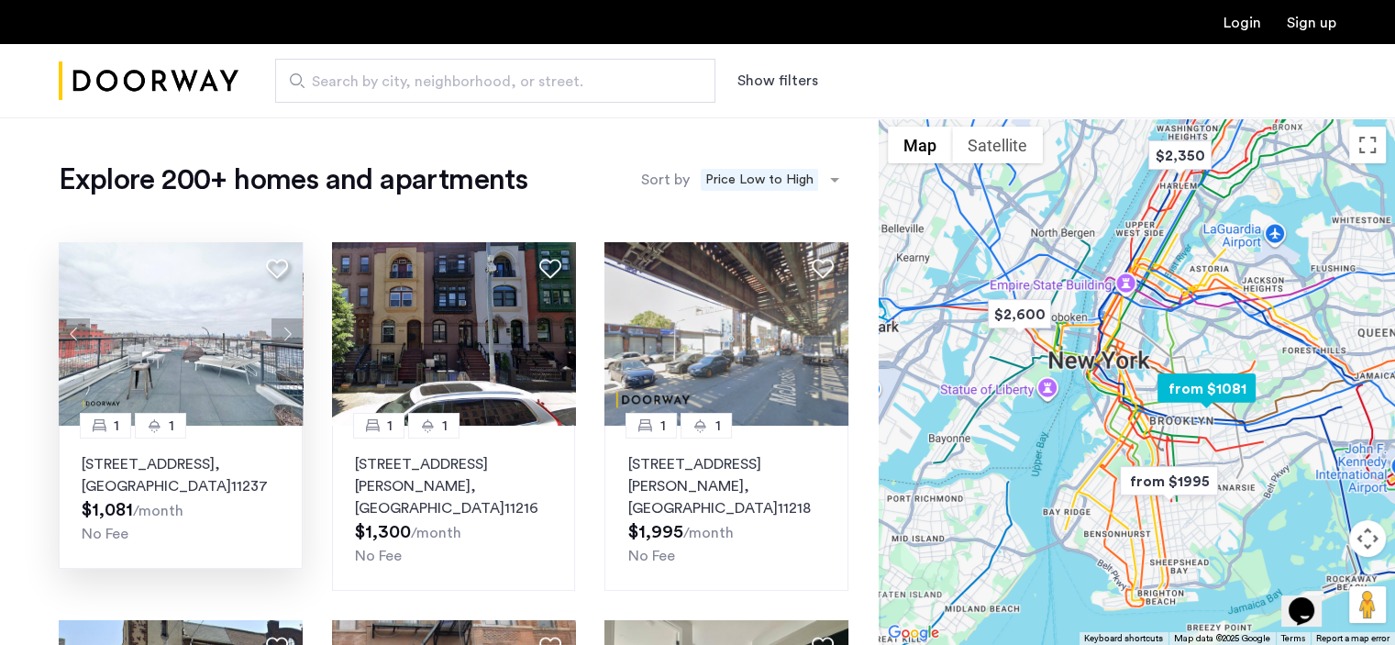
click at [279, 334] on button "Next apartment" at bounding box center [286, 333] width 31 height 31
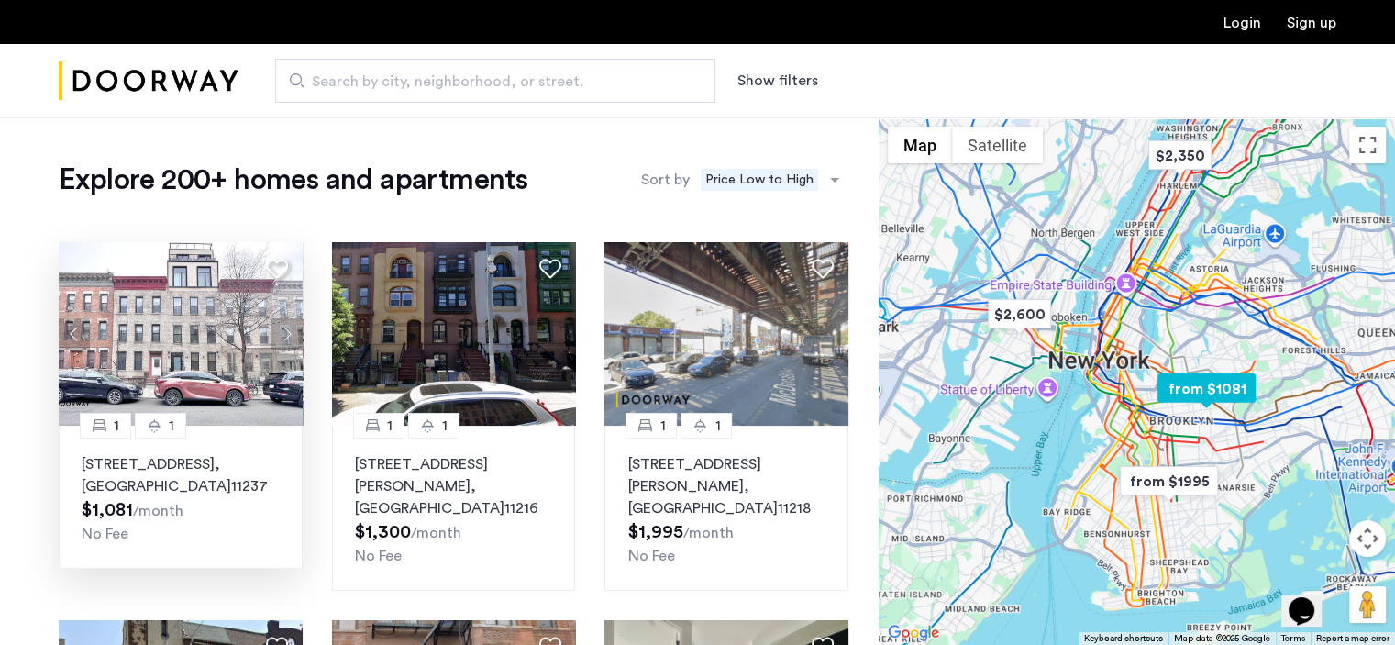
click at [279, 334] on button "Next apartment" at bounding box center [286, 333] width 31 height 31
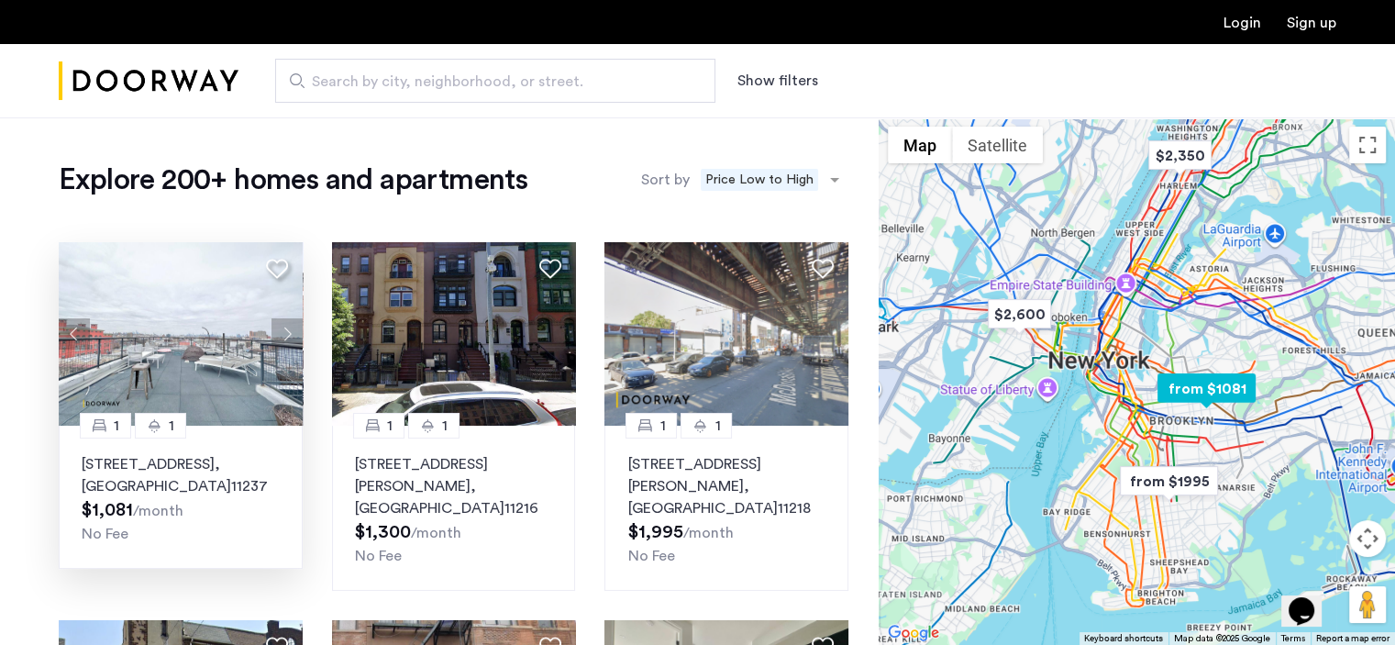
click at [231, 391] on img at bounding box center [181, 333] width 244 height 183
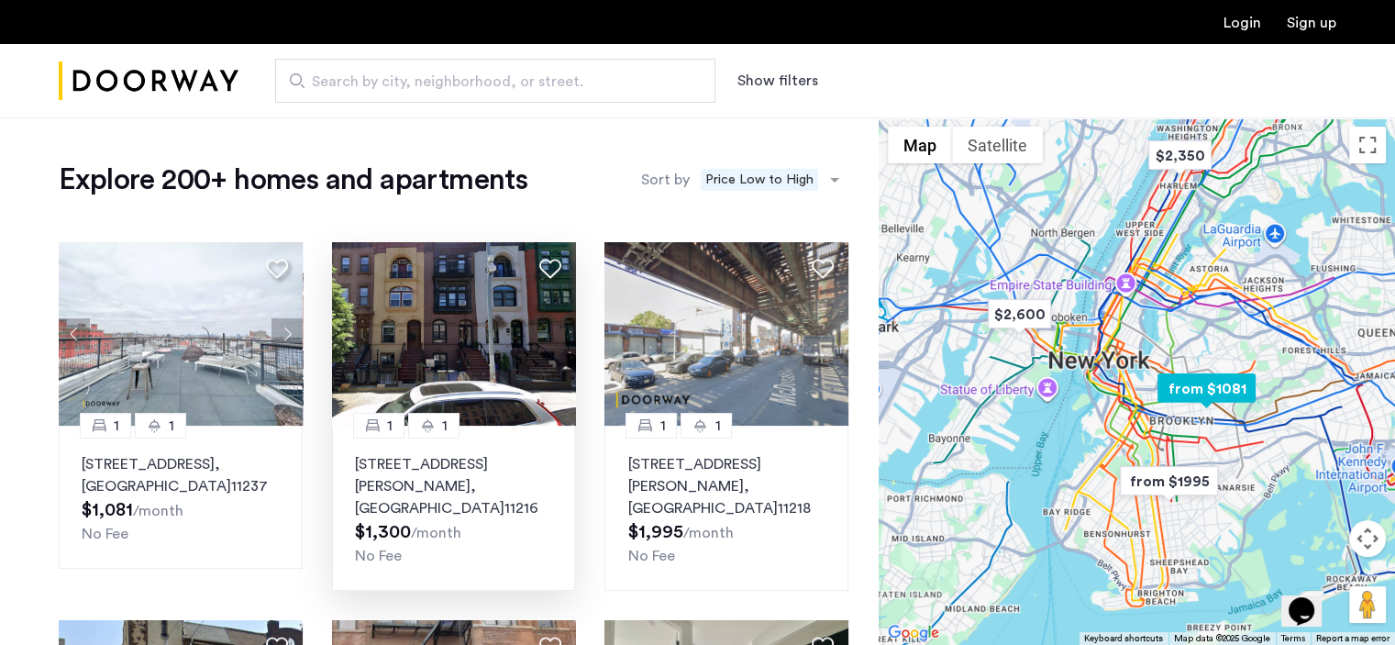
click at [519, 360] on img at bounding box center [454, 333] width 244 height 183
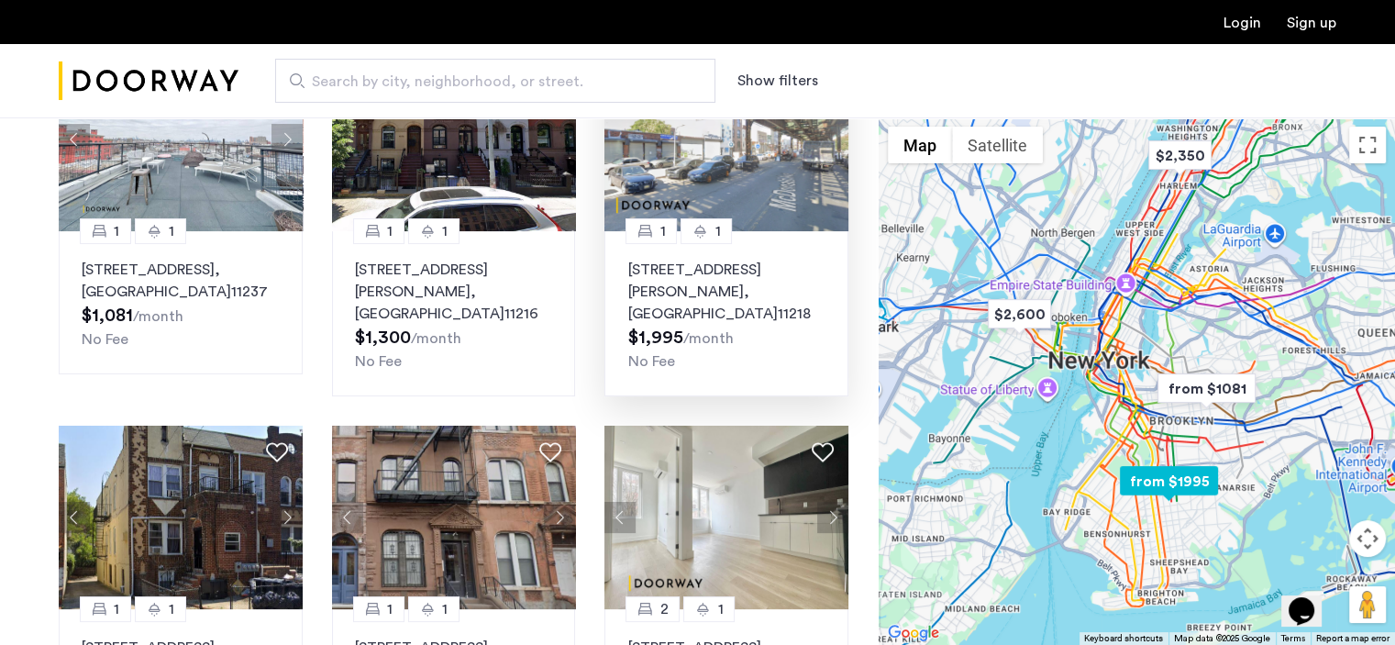
scroll to position [183, 0]
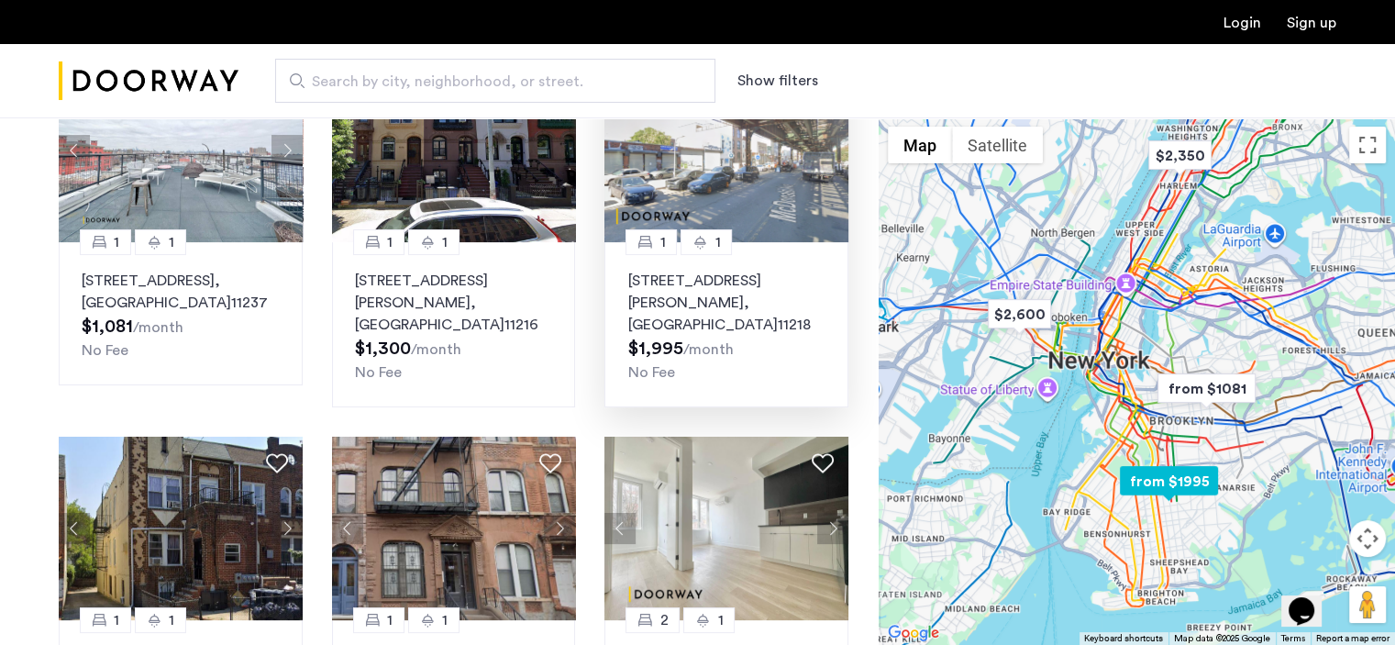
click at [741, 184] on img at bounding box center [726, 150] width 244 height 183
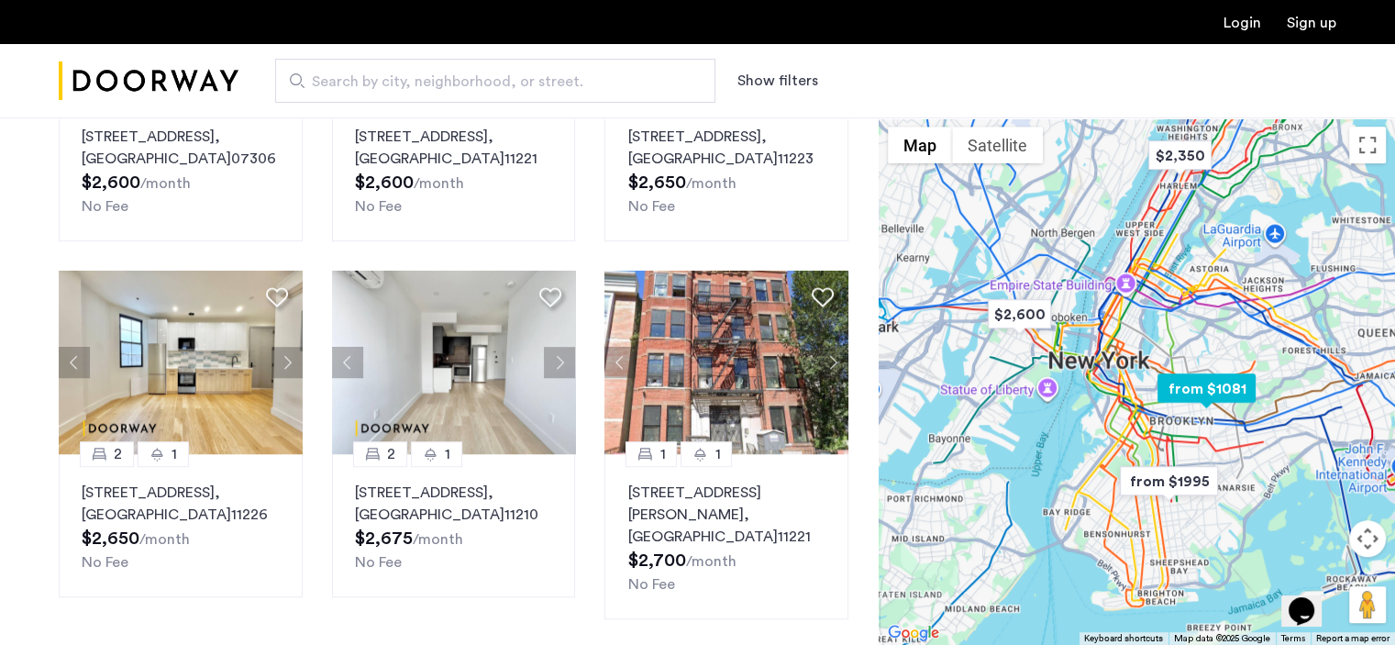
scroll to position [1101, 0]
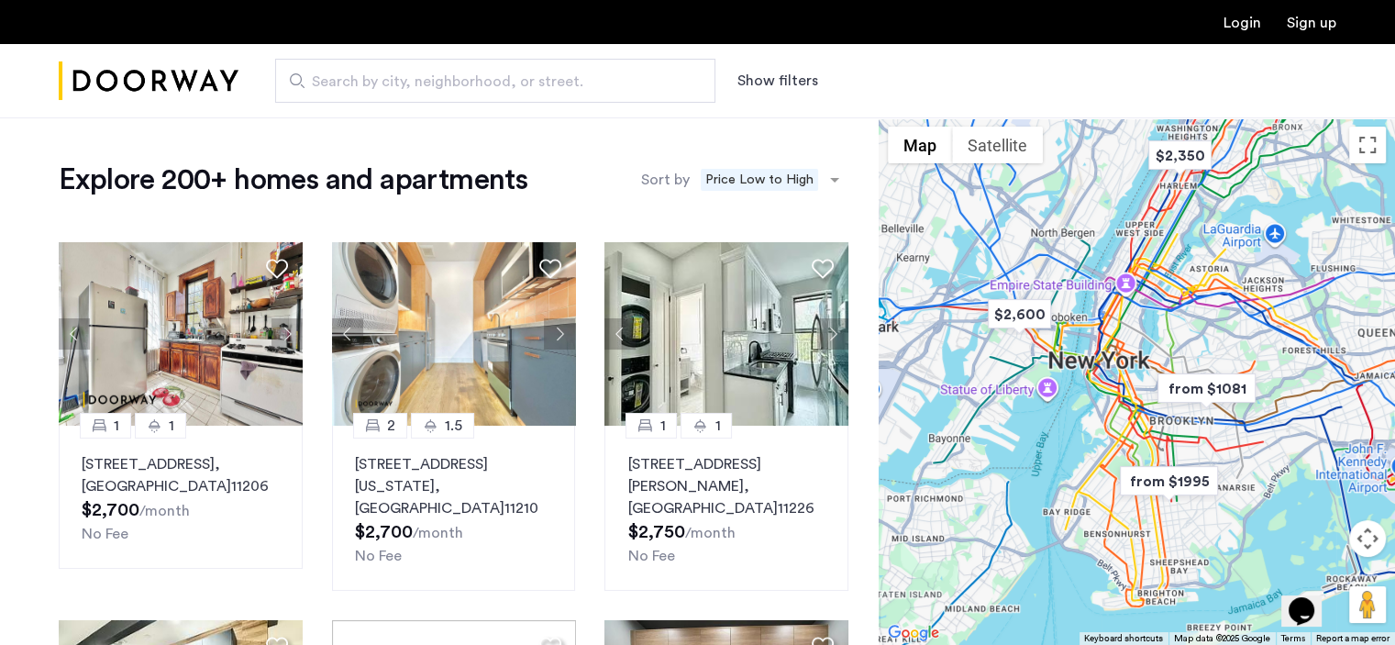
click at [498, 94] on input "Search by city, neighborhood, or street." at bounding box center [495, 81] width 440 height 44
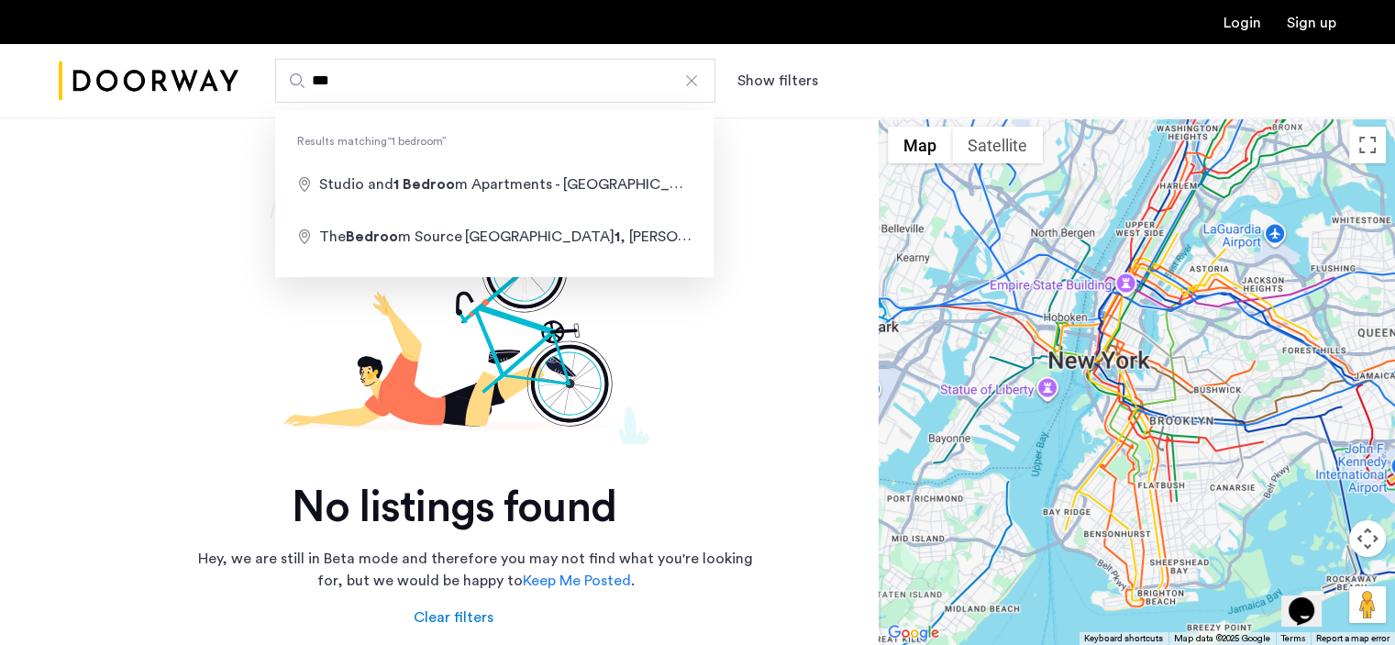
type input "*"
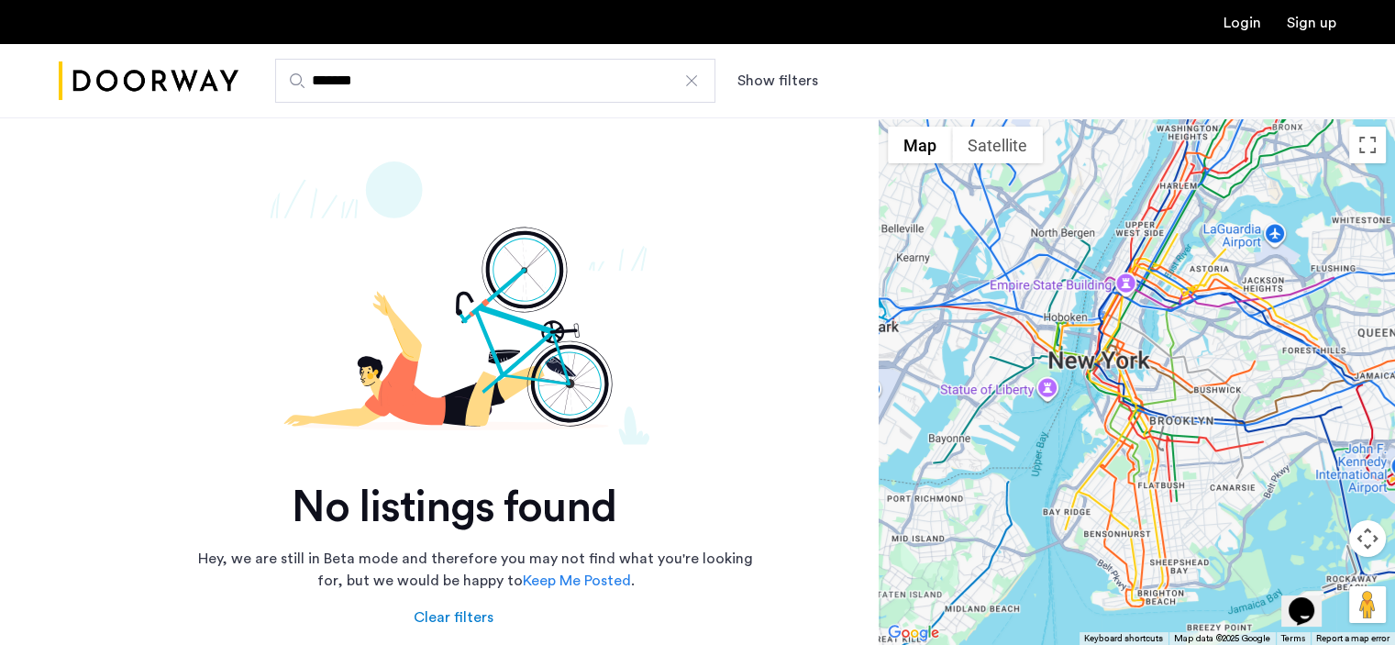
type input "******"
click at [183, 94] on img "Cazamio Logo" at bounding box center [149, 81] width 180 height 69
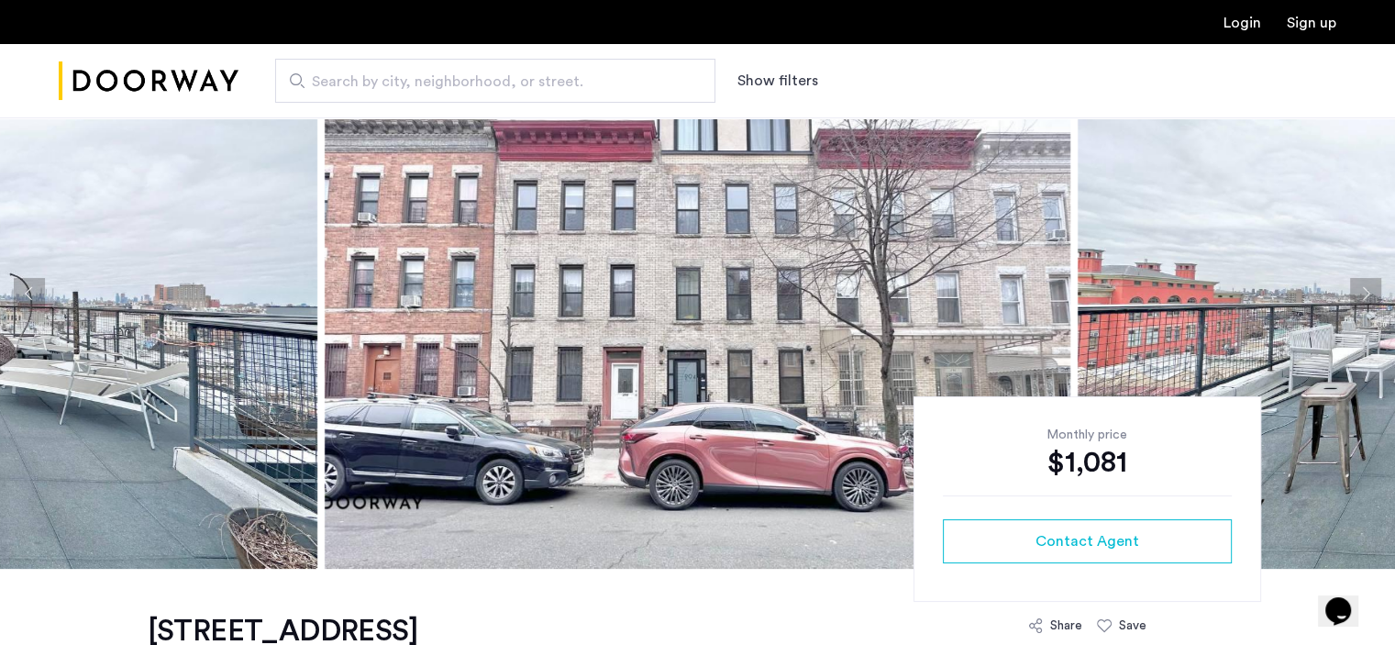
scroll to position [92, 0]
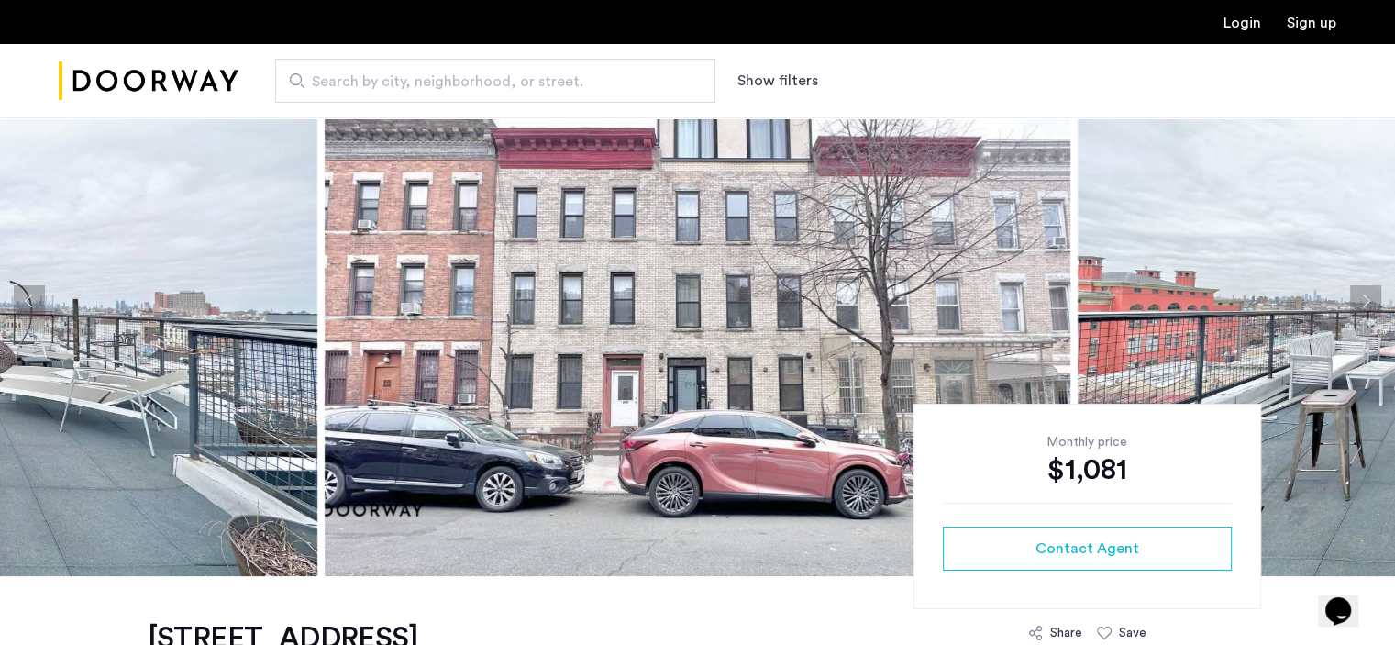
drag, startPoint x: 741, startPoint y: 281, endPoint x: 758, endPoint y: 291, distance: 19.3
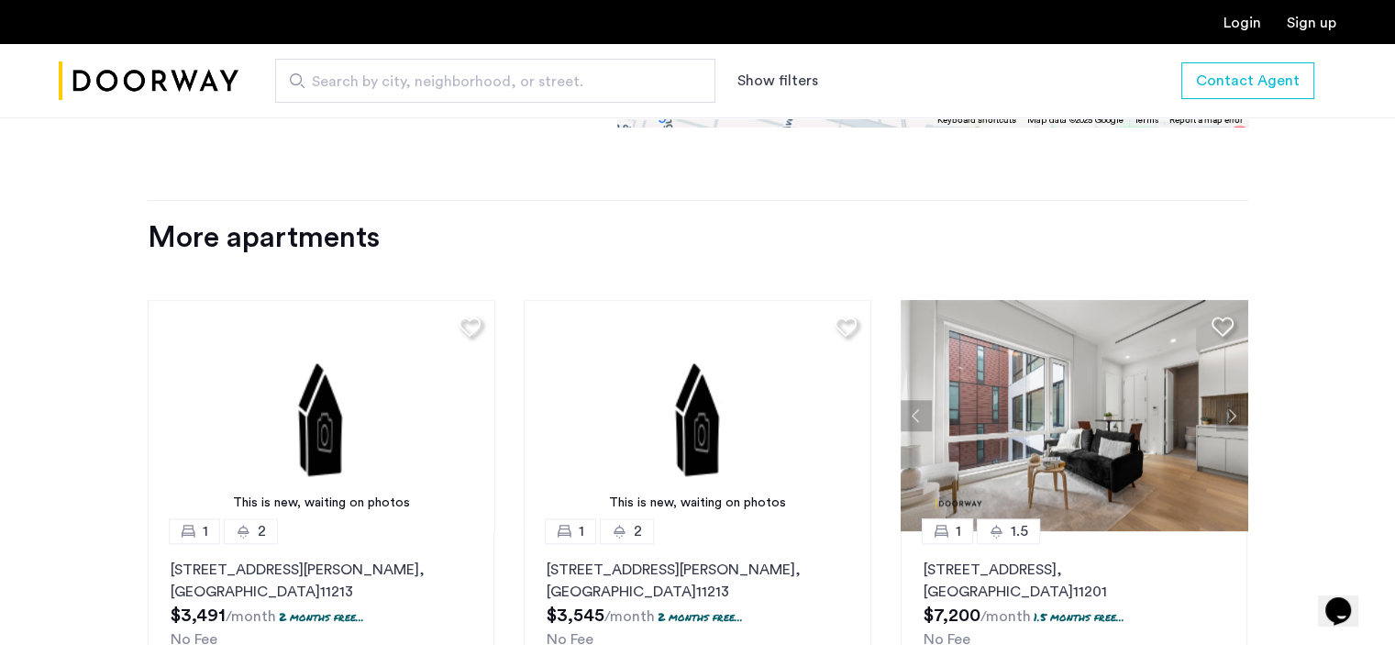
scroll to position [1926, 0]
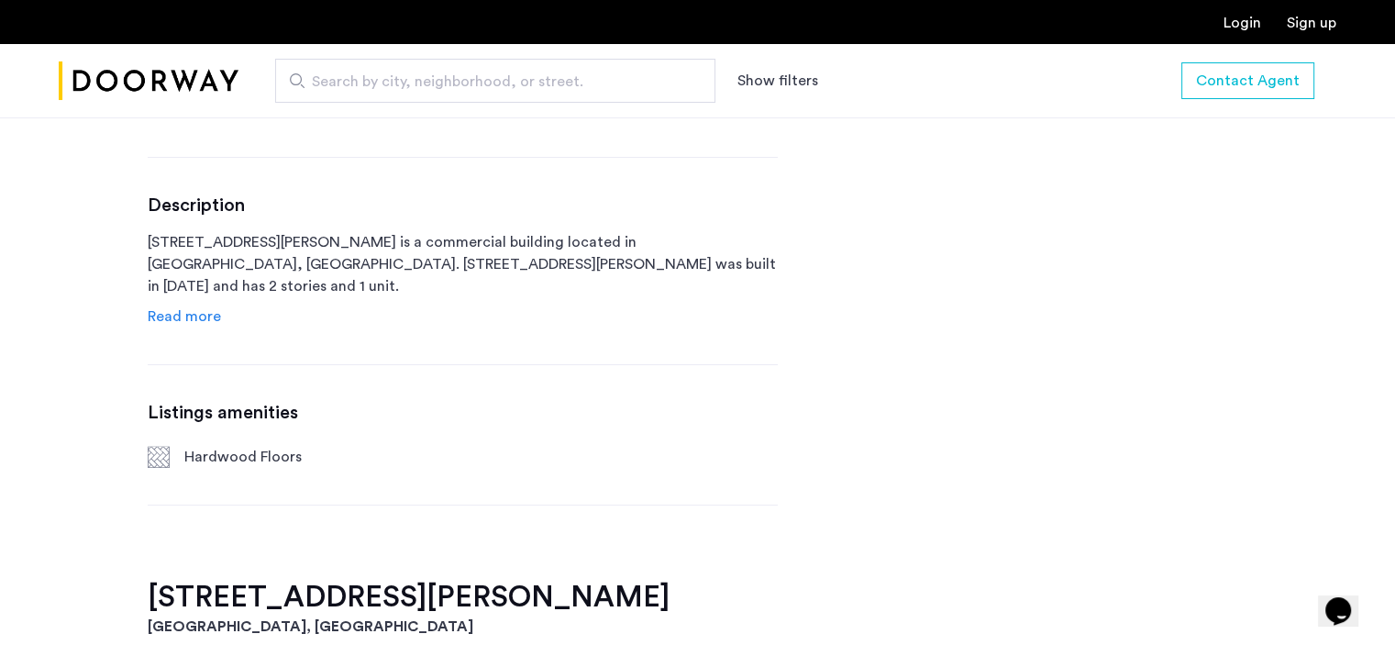
scroll to position [917, 0]
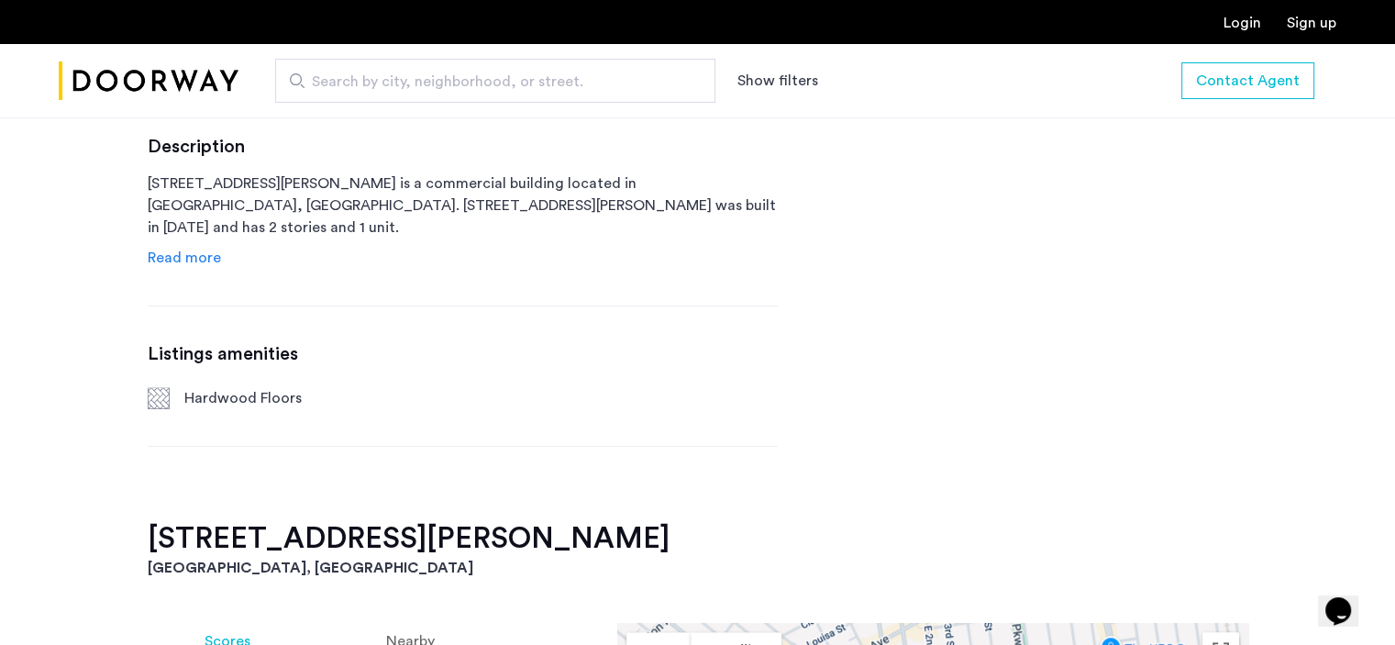
click at [180, 249] on link "Read more" at bounding box center [184, 258] width 73 height 22
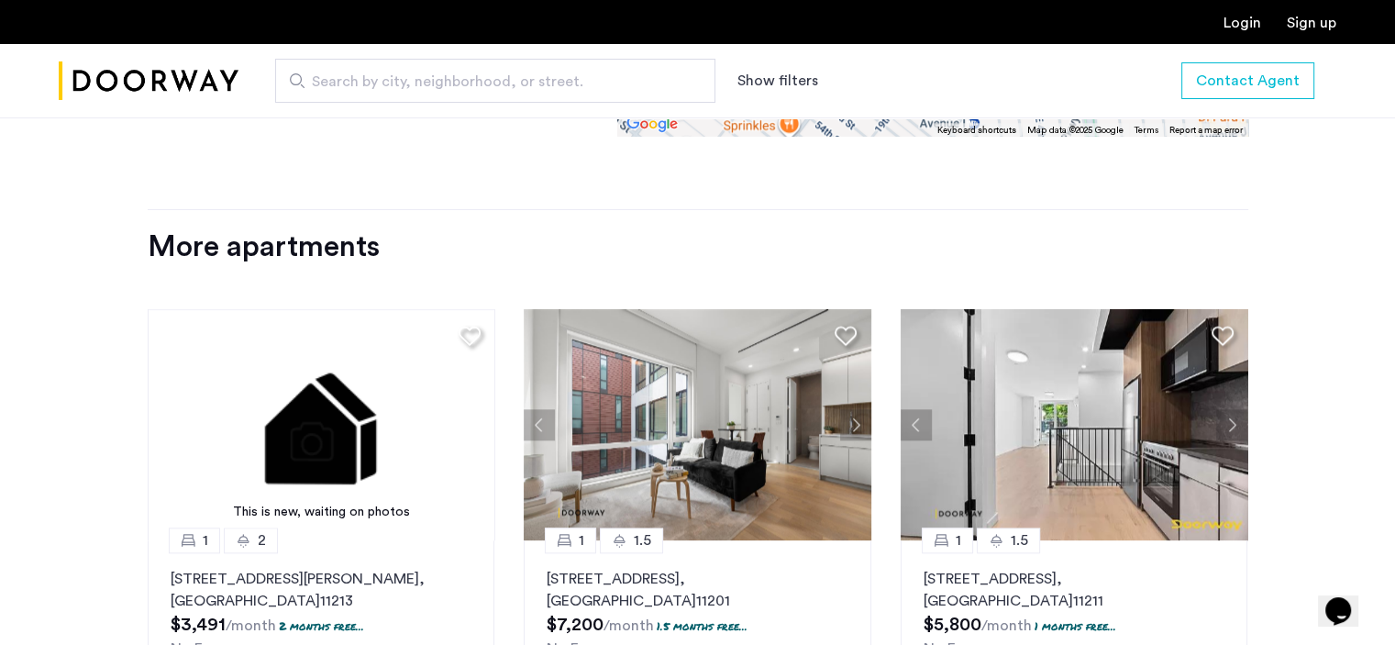
scroll to position [2018, 0]
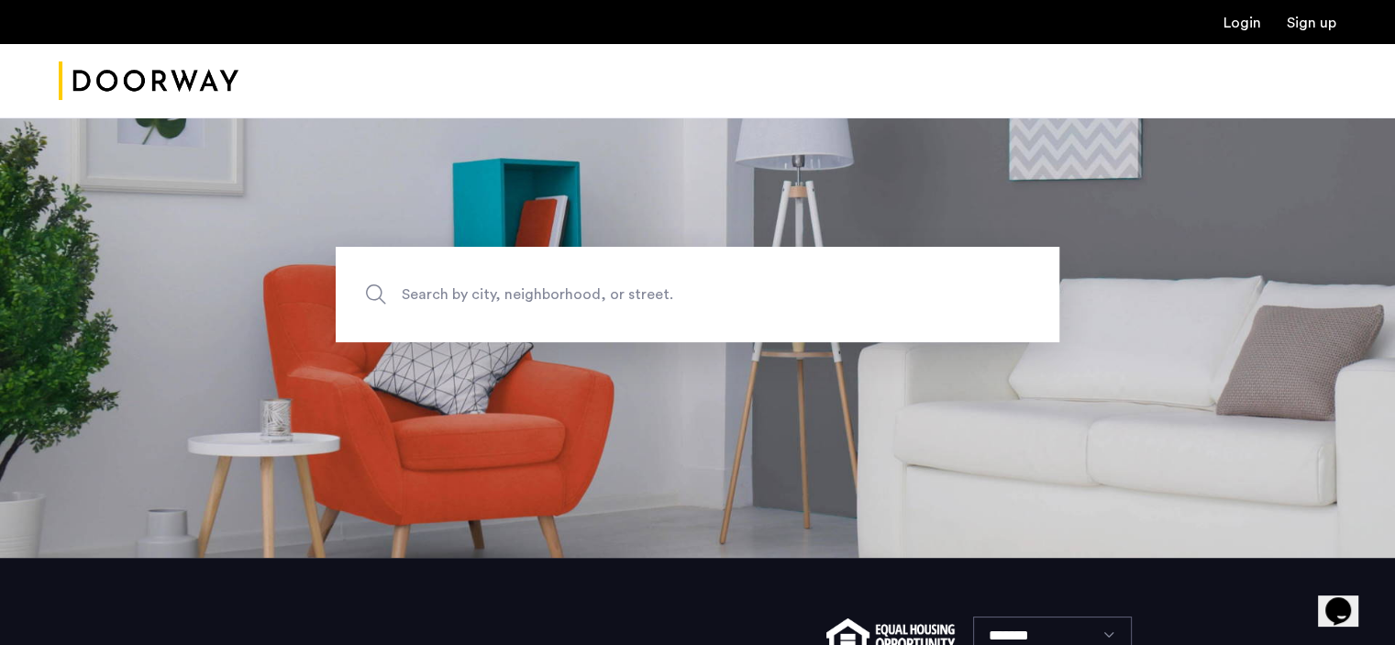
scroll to position [83, 0]
